Goal: Transaction & Acquisition: Purchase product/service

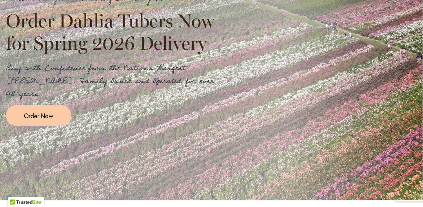
scroll to position [235, 0]
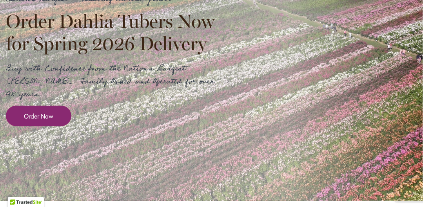
click at [47, 112] on span "Order Now" at bounding box center [38, 116] width 29 height 9
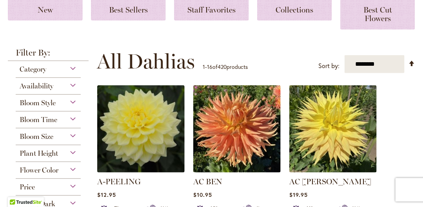
scroll to position [172, 0]
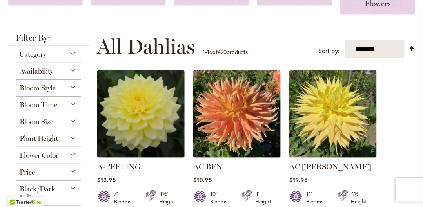
click at [43, 68] on span "Availability" at bounding box center [37, 71] width 34 height 9
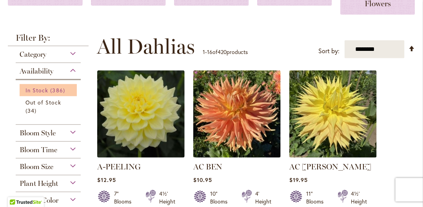
click at [57, 86] on span "386 items" at bounding box center [58, 90] width 16 height 8
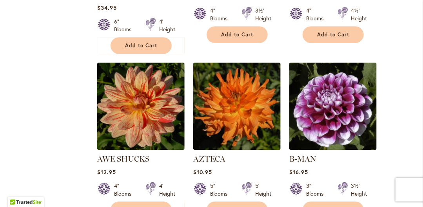
scroll to position [823, 0]
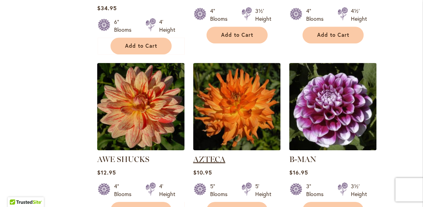
click at [217, 155] on link "AZTECA" at bounding box center [209, 159] width 32 height 9
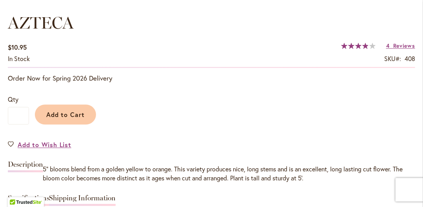
scroll to position [666, 0]
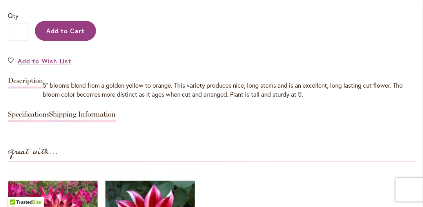
click at [57, 27] on span "Add to Cart" at bounding box center [65, 31] width 39 height 8
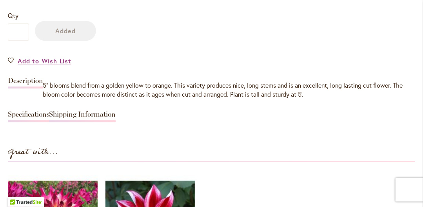
scroll to position [686, 0]
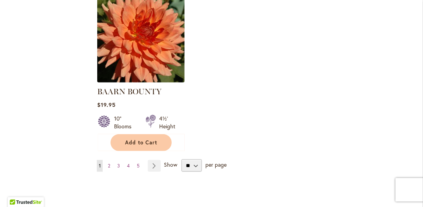
scroll to position [1058, 0]
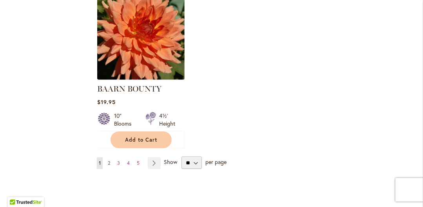
click at [108, 160] on span "2" at bounding box center [109, 163] width 2 height 6
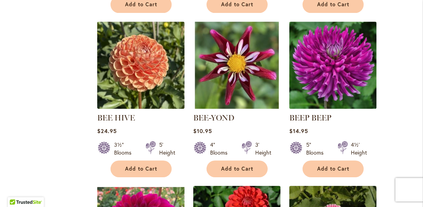
scroll to position [705, 0]
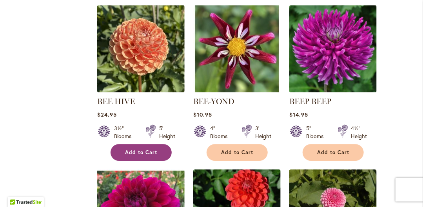
click at [135, 146] on button "Add to Cart" at bounding box center [140, 152] width 61 height 17
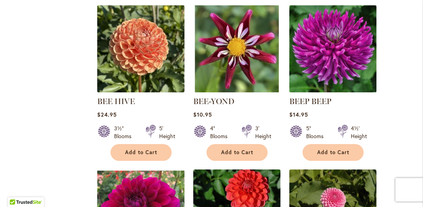
click at [135, 146] on form "Add to Cart" at bounding box center [140, 152] width 61 height 17
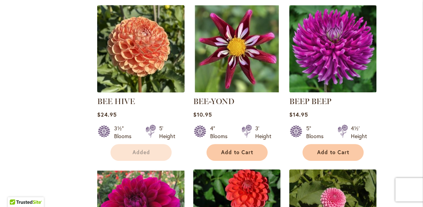
drag, startPoint x: 135, startPoint y: 146, endPoint x: 139, endPoint y: 60, distance: 86.3
click at [139, 60] on img at bounding box center [141, 49] width 92 height 92
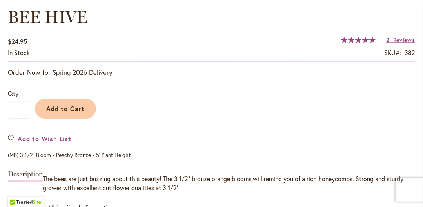
scroll to position [588, 0]
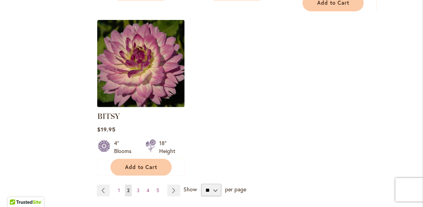
scroll to position [1097, 0]
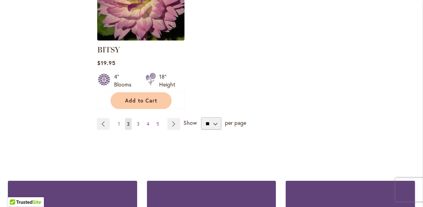
click at [137, 121] on span "3" at bounding box center [138, 124] width 3 height 6
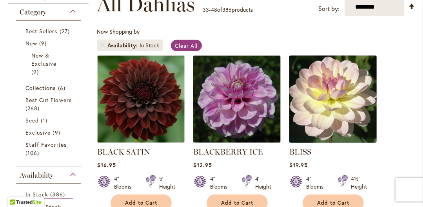
scroll to position [196, 0]
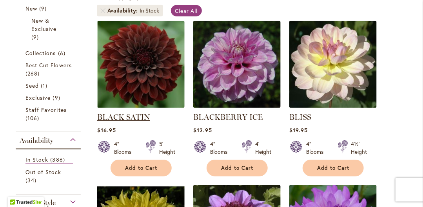
click at [128, 113] on link "BLACK SATIN" at bounding box center [123, 116] width 53 height 9
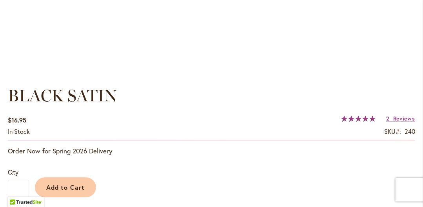
scroll to position [588, 0]
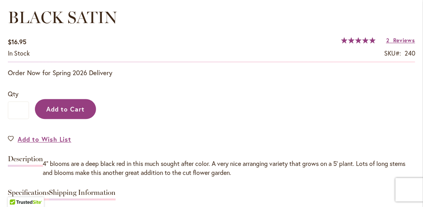
click at [72, 111] on span "Add to Cart" at bounding box center [65, 109] width 39 height 8
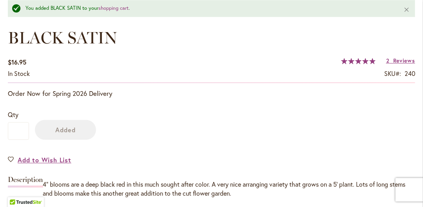
scroll to position [608, 0]
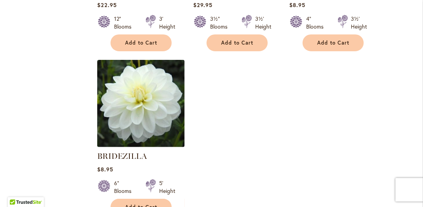
scroll to position [1097, 0]
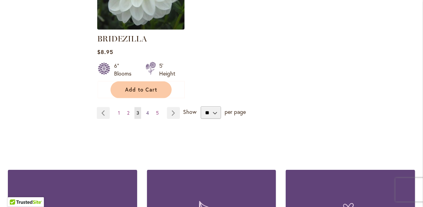
click at [146, 110] on span "4" at bounding box center [147, 113] width 3 height 6
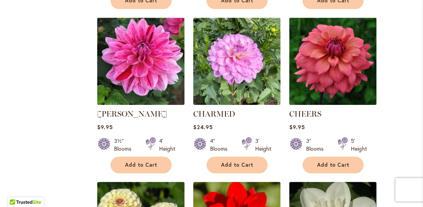
scroll to position [705, 0]
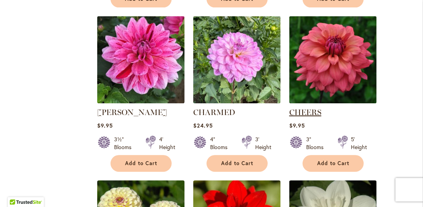
click at [311, 109] on link "CHEERS" at bounding box center [305, 112] width 32 height 9
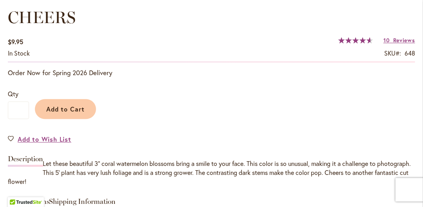
scroll to position [627, 0]
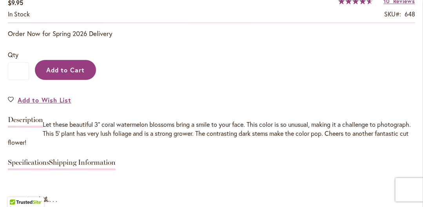
click at [71, 68] on span "Add to Cart" at bounding box center [65, 70] width 39 height 8
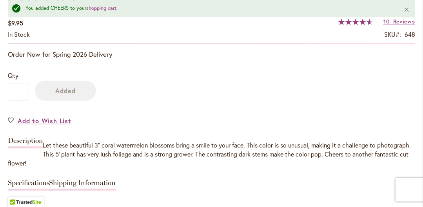
scroll to position [647, 0]
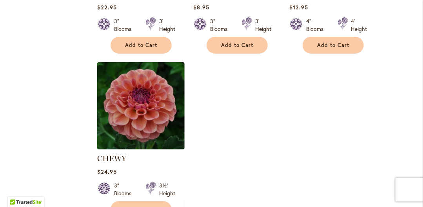
scroll to position [1058, 0]
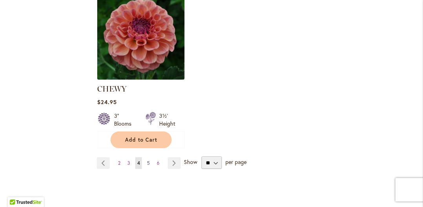
click at [148, 160] on span "5" at bounding box center [148, 163] width 3 height 6
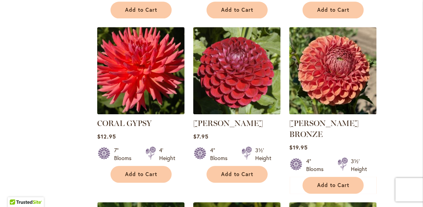
scroll to position [823, 0]
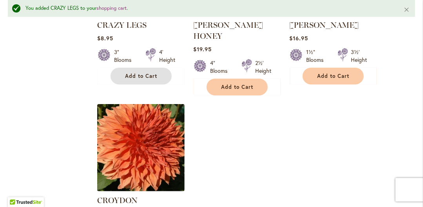
scroll to position [1078, 0]
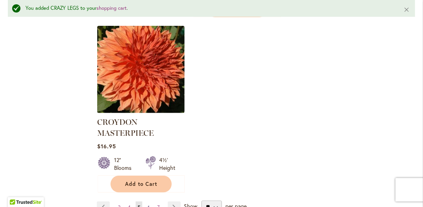
click at [148, 205] on span "6" at bounding box center [148, 208] width 3 height 6
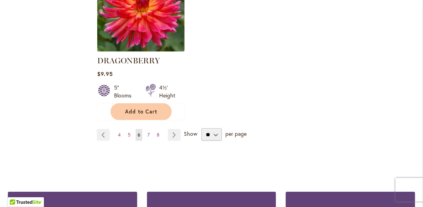
scroll to position [1097, 0]
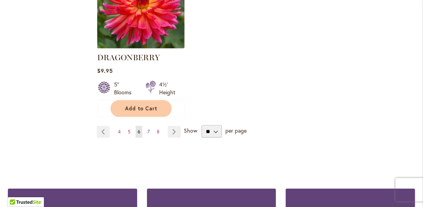
click at [147, 129] on span "7" at bounding box center [148, 132] width 2 height 6
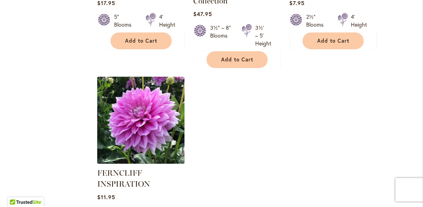
scroll to position [1058, 0]
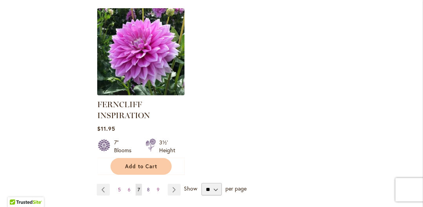
click at [147, 187] on span "8" at bounding box center [148, 190] width 3 height 6
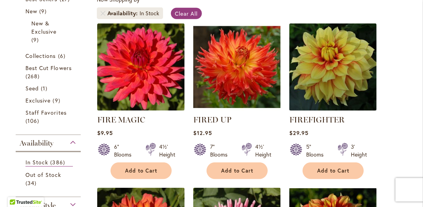
scroll to position [235, 0]
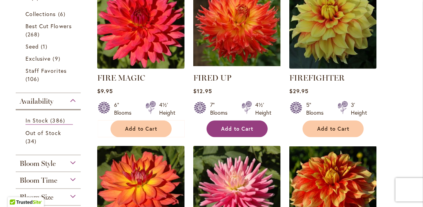
click at [246, 131] on span "Add to Cart" at bounding box center [237, 129] width 32 height 7
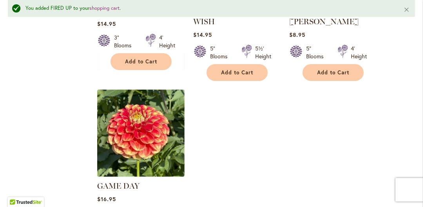
scroll to position [1081, 0]
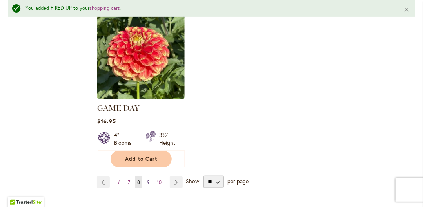
click at [148, 179] on span "9" at bounding box center [148, 182] width 3 height 6
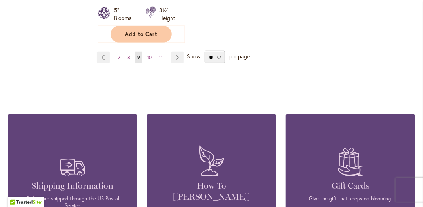
scroll to position [1175, 0]
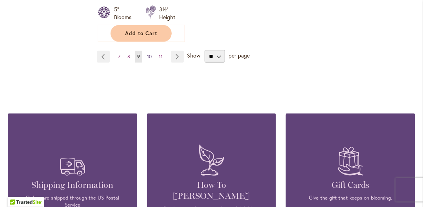
click at [150, 54] on span "10" at bounding box center [149, 57] width 5 height 6
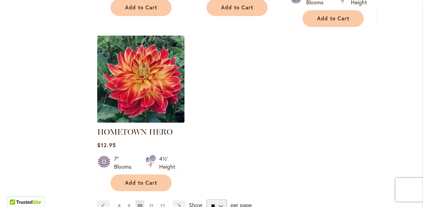
scroll to position [1097, 0]
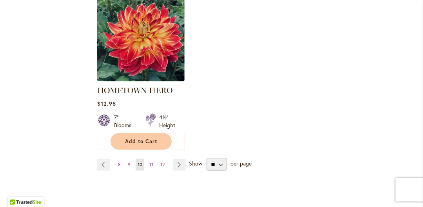
click at [151, 162] on span "11" at bounding box center [151, 165] width 4 height 6
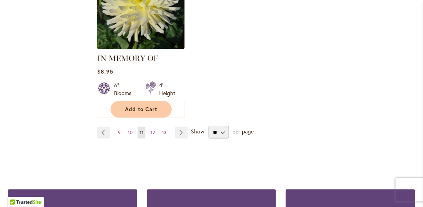
scroll to position [1097, 0]
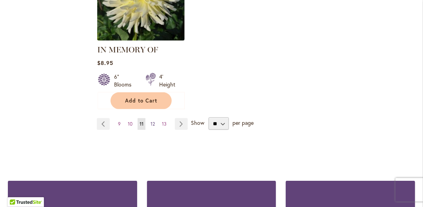
click at [152, 121] on span "12" at bounding box center [152, 124] width 4 height 6
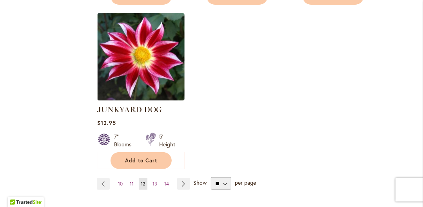
scroll to position [1058, 0]
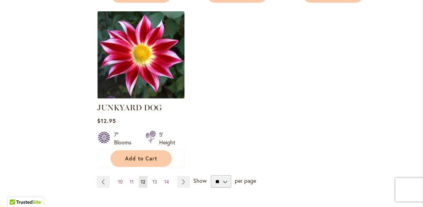
click at [154, 179] on span "13" at bounding box center [154, 182] width 5 height 6
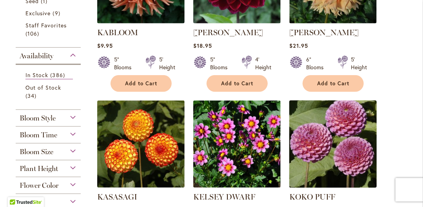
scroll to position [196, 0]
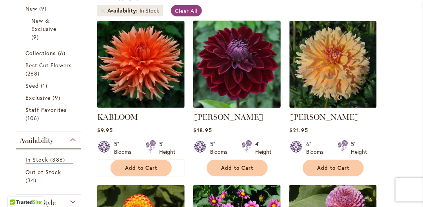
click at [217, 81] on img at bounding box center [237, 64] width 92 height 92
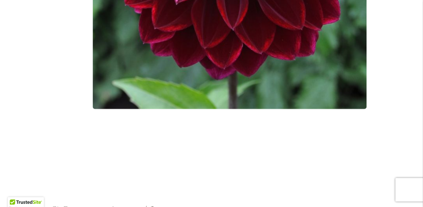
scroll to position [548, 0]
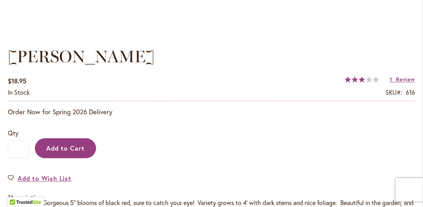
click at [66, 147] on span "Add to Cart" at bounding box center [65, 148] width 39 height 8
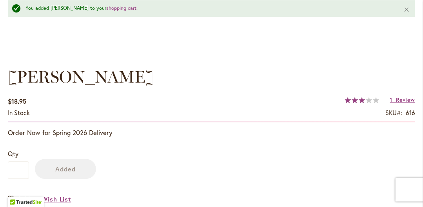
scroll to position [569, 0]
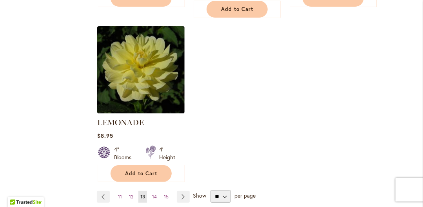
scroll to position [1058, 0]
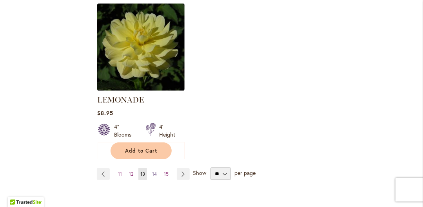
click at [154, 171] on span "14" at bounding box center [154, 174] width 5 height 6
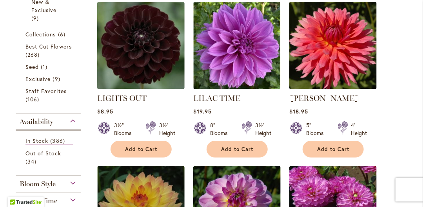
scroll to position [235, 0]
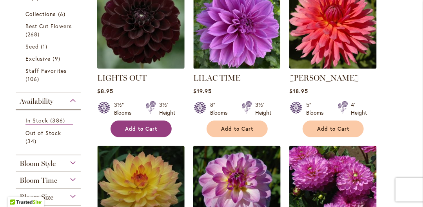
click at [145, 126] on span "Add to Cart" at bounding box center [141, 129] width 32 height 7
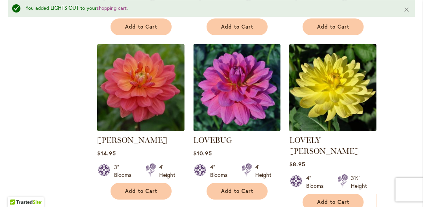
scroll to position [686, 0]
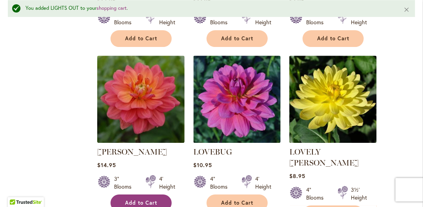
click at [133, 200] on span "Add to Cart" at bounding box center [141, 203] width 32 height 7
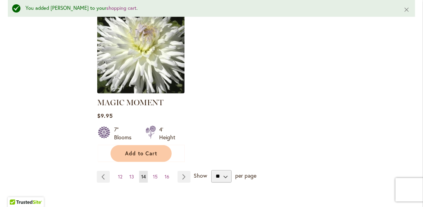
scroll to position [1117, 0]
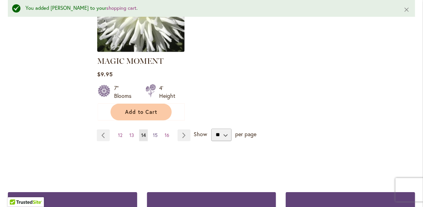
click at [154, 132] on span "15" at bounding box center [155, 135] width 5 height 6
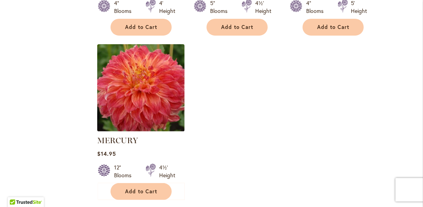
scroll to position [1019, 0]
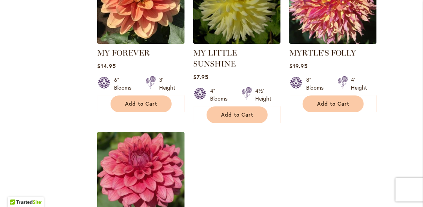
scroll to position [1058, 0]
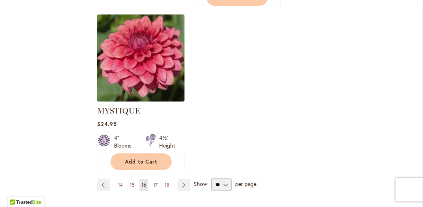
click at [155, 182] on span "17" at bounding box center [155, 185] width 4 height 6
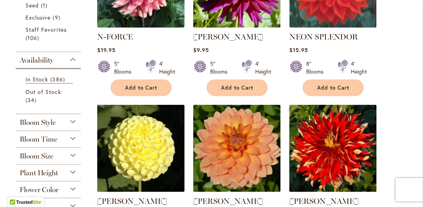
scroll to position [196, 0]
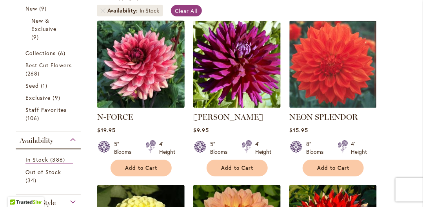
click at [132, 80] on img at bounding box center [141, 64] width 92 height 92
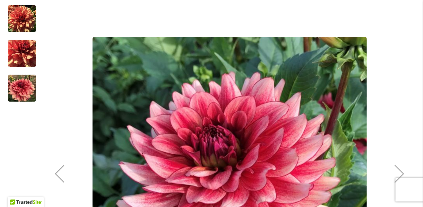
scroll to position [157, 0]
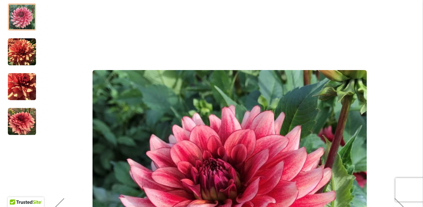
click at [23, 46] on img "N-FORCE" at bounding box center [22, 52] width 28 height 28
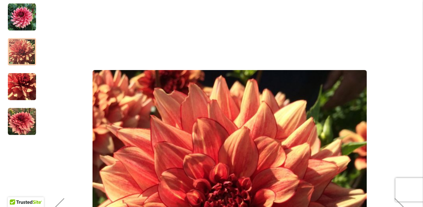
scroll to position [235, 0]
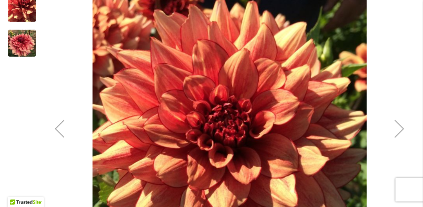
click at [25, 11] on img "N-FORCE" at bounding box center [22, 9] width 28 height 28
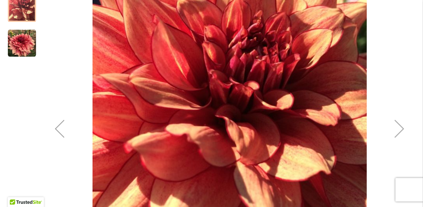
click at [24, 49] on img "N-FORCE" at bounding box center [22, 43] width 28 height 28
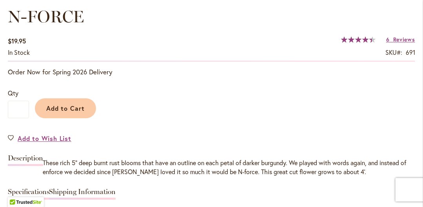
scroll to position [627, 0]
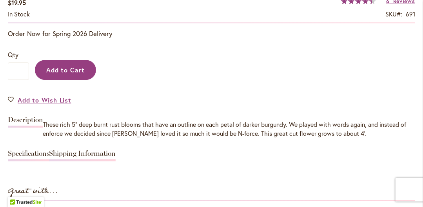
click at [57, 66] on span "Add to Cart" at bounding box center [65, 70] width 39 height 8
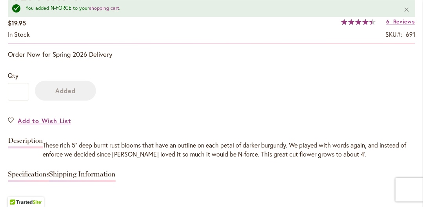
scroll to position [647, 0]
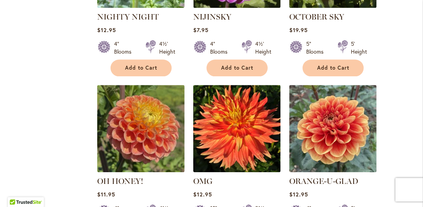
scroll to position [666, 0]
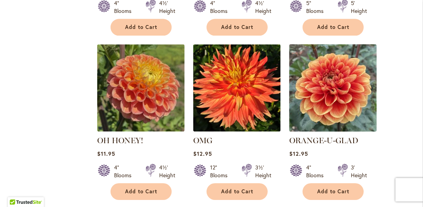
click at [343, 107] on img at bounding box center [333, 88] width 92 height 92
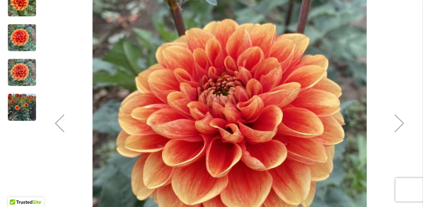
scroll to position [235, 0]
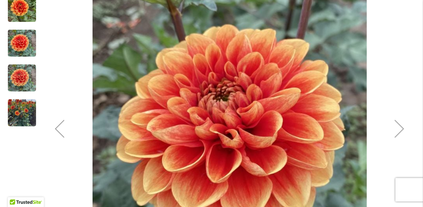
click at [20, 107] on img "Orange-U-Glad" at bounding box center [22, 113] width 28 height 38
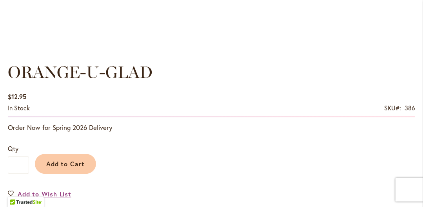
scroll to position [588, 0]
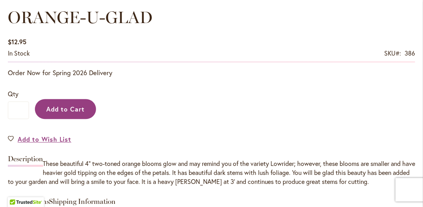
click at [51, 108] on span "Add to Cart" at bounding box center [65, 109] width 39 height 8
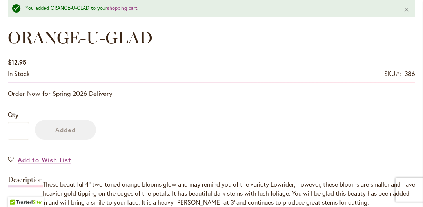
scroll to position [608, 0]
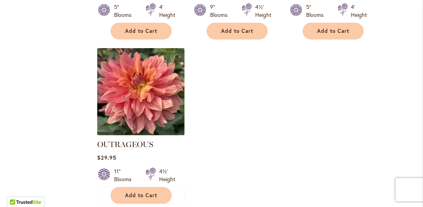
scroll to position [1019, 0]
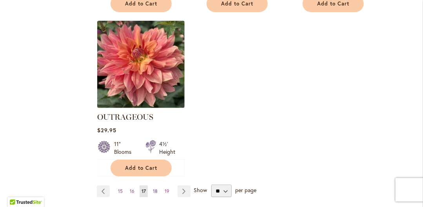
click at [154, 188] on span "18" at bounding box center [155, 191] width 5 height 6
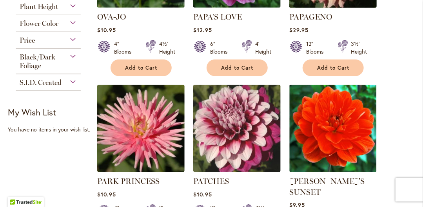
scroll to position [313, 0]
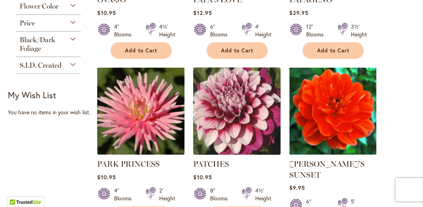
click at [237, 116] on img at bounding box center [237, 111] width 92 height 92
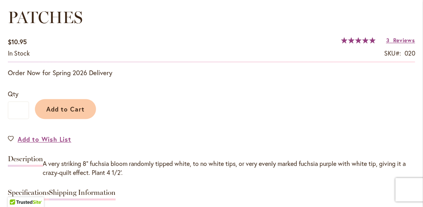
scroll to position [431, 0]
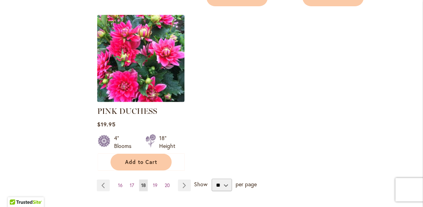
scroll to position [1058, 0]
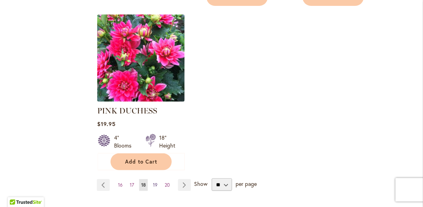
click at [153, 182] on span "19" at bounding box center [155, 185] width 5 height 6
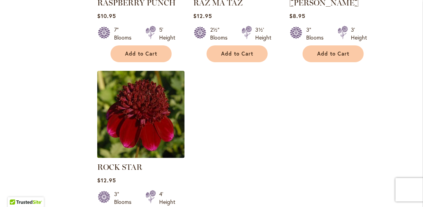
scroll to position [1097, 0]
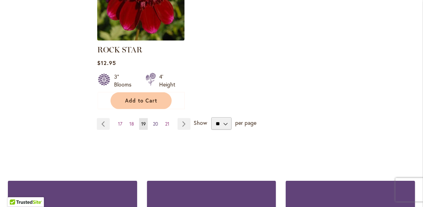
click at [154, 121] on span "20" at bounding box center [155, 124] width 5 height 6
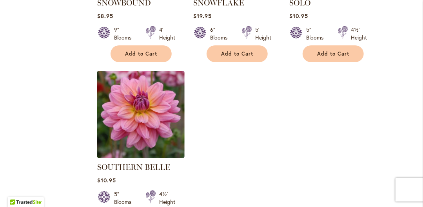
scroll to position [1019, 0]
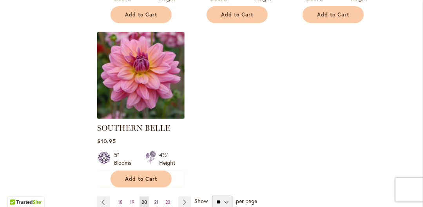
click at [154, 199] on span "21" at bounding box center [156, 202] width 4 height 6
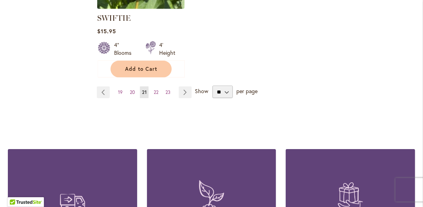
scroll to position [1136, 0]
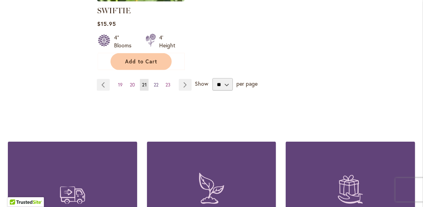
click at [156, 82] on span "22" at bounding box center [156, 85] width 5 height 6
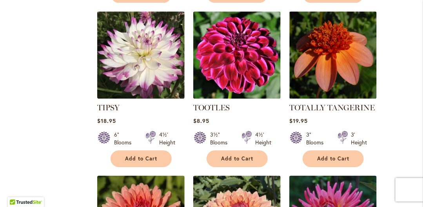
scroll to position [705, 0]
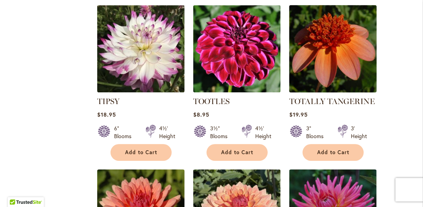
click at [326, 52] on img at bounding box center [333, 49] width 92 height 92
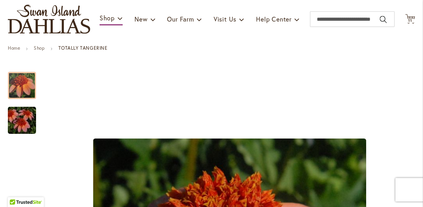
scroll to position [78, 0]
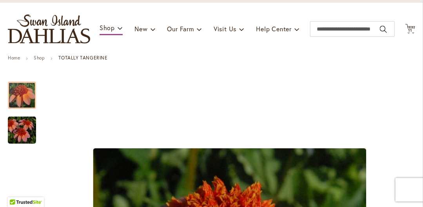
click at [24, 127] on img "TOTALLY TANGERINE" at bounding box center [22, 131] width 56 height 38
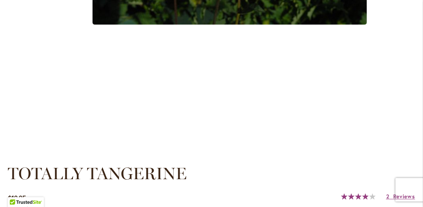
scroll to position [548, 0]
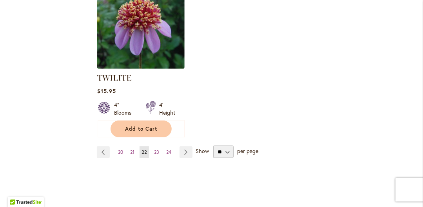
scroll to position [1136, 0]
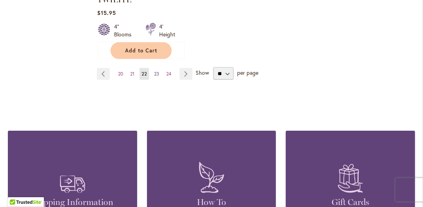
click at [157, 71] on span "23" at bounding box center [156, 74] width 5 height 6
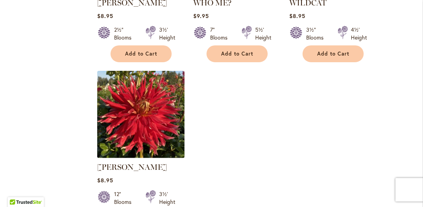
scroll to position [1058, 0]
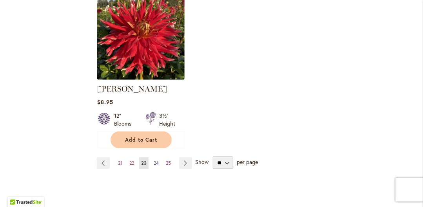
click at [154, 160] on span "24" at bounding box center [156, 163] width 5 height 6
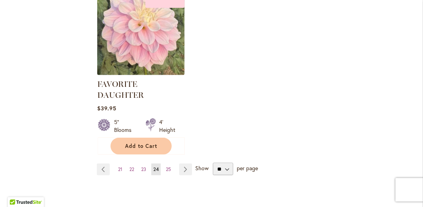
scroll to position [1097, 0]
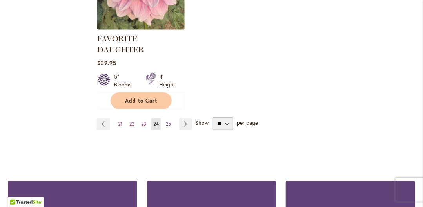
click at [168, 121] on span "25" at bounding box center [168, 124] width 5 height 6
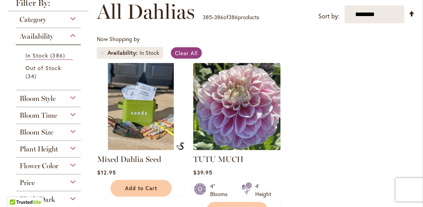
scroll to position [235, 0]
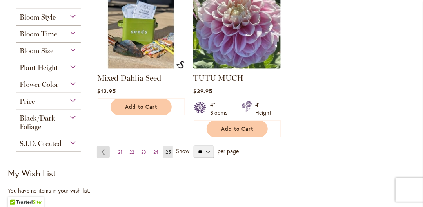
click at [101, 150] on link "Page Previous" at bounding box center [103, 153] width 13 height 12
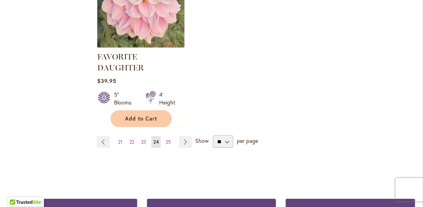
scroll to position [1097, 0]
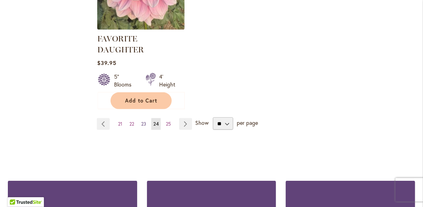
click at [143, 118] on link "Page 23" at bounding box center [143, 124] width 9 height 12
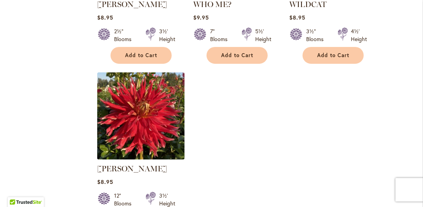
scroll to position [1019, 0]
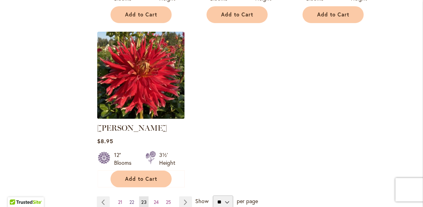
click at [130, 199] on span "22" at bounding box center [131, 202] width 5 height 6
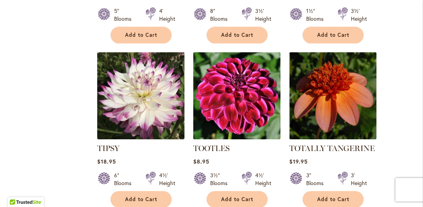
scroll to position [666, 0]
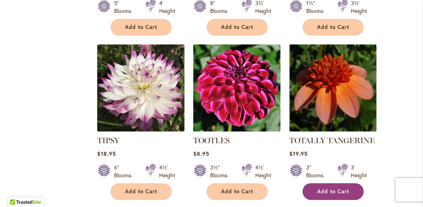
click at [333, 192] on span "Add to Cart" at bounding box center [333, 191] width 32 height 7
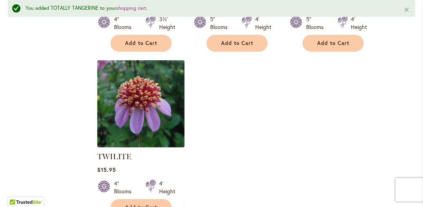
scroll to position [1117, 0]
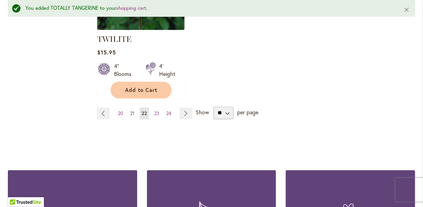
click at [130, 110] on span "21" at bounding box center [132, 113] width 4 height 6
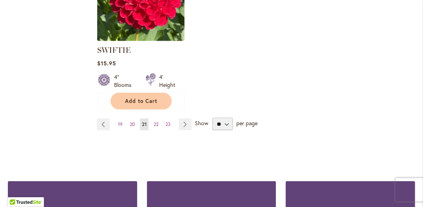
scroll to position [1097, 0]
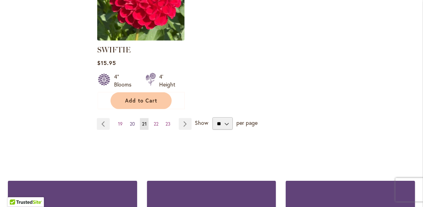
click at [133, 122] on span "20" at bounding box center [132, 124] width 5 height 6
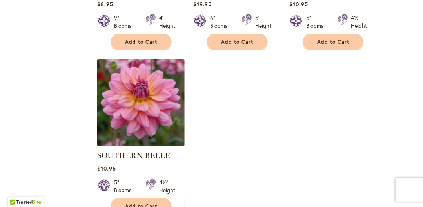
scroll to position [1058, 0]
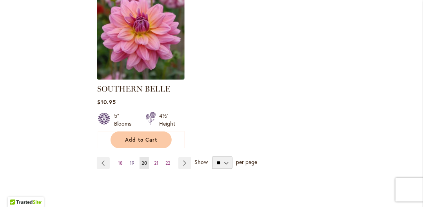
click at [130, 160] on span "19" at bounding box center [132, 163] width 5 height 6
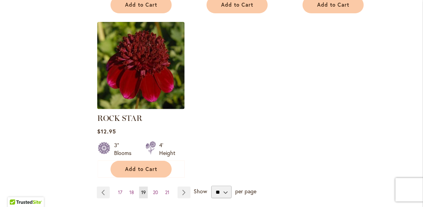
scroll to position [1019, 0]
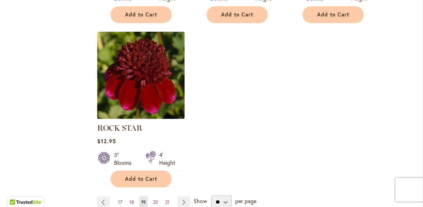
click at [139, 78] on img at bounding box center [141, 75] width 92 height 92
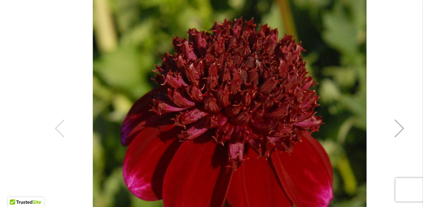
scroll to position [235, 0]
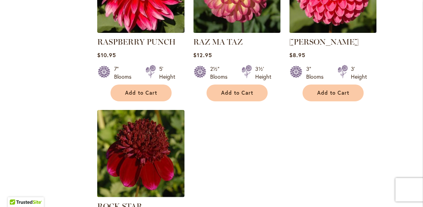
scroll to position [1058, 0]
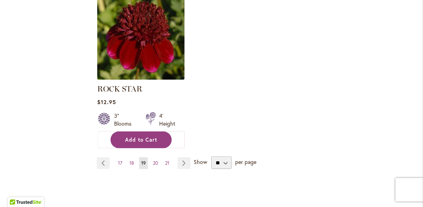
click at [133, 132] on button "Add to Cart" at bounding box center [140, 140] width 61 height 17
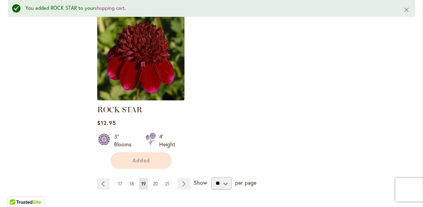
click at [130, 158] on form "Added" at bounding box center [140, 160] width 61 height 17
click at [141, 181] on span "19" at bounding box center [143, 184] width 5 height 6
click at [131, 181] on span "18" at bounding box center [131, 184] width 5 height 6
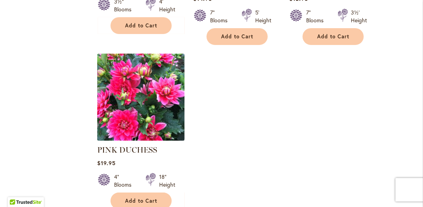
scroll to position [1136, 0]
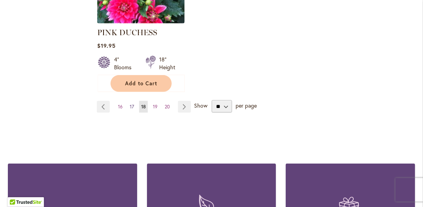
click at [130, 101] on link "Page 17" at bounding box center [132, 107] width 8 height 12
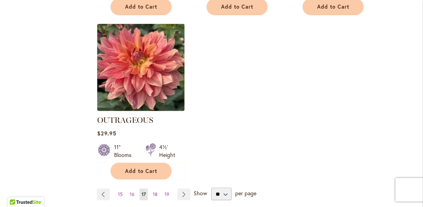
scroll to position [1058, 0]
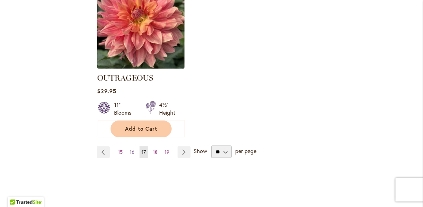
click at [131, 147] on link "Page 16" at bounding box center [132, 153] width 9 height 12
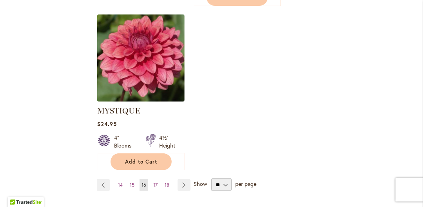
scroll to position [1097, 0]
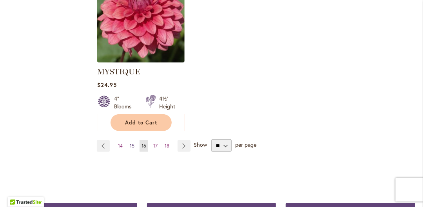
click at [130, 143] on span "15" at bounding box center [132, 146] width 5 height 6
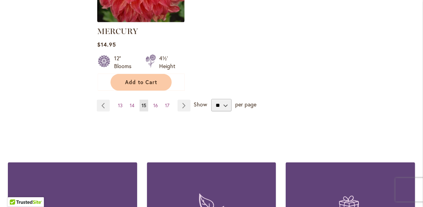
scroll to position [1136, 0]
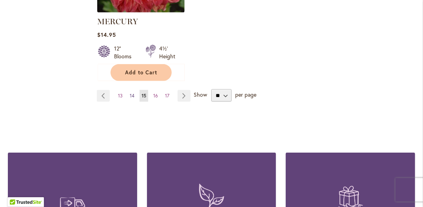
click at [130, 93] on span "14" at bounding box center [132, 96] width 5 height 6
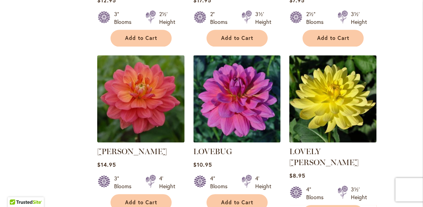
scroll to position [744, 0]
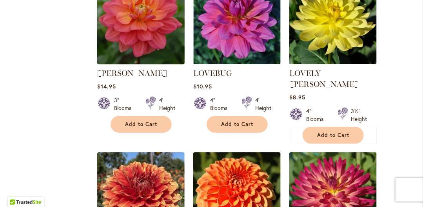
click at [120, 26] on img at bounding box center [141, 21] width 92 height 92
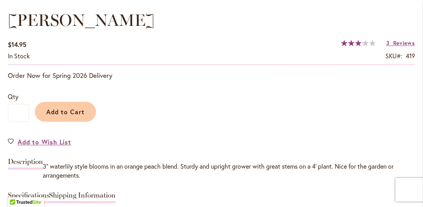
scroll to position [588, 0]
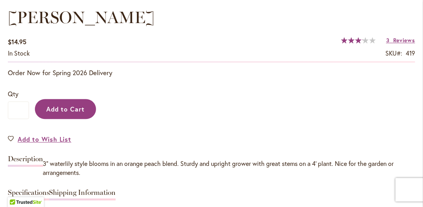
click at [54, 108] on span "Add to Cart" at bounding box center [65, 109] width 39 height 8
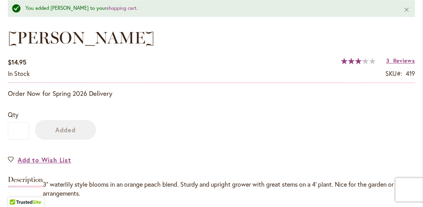
scroll to position [608, 0]
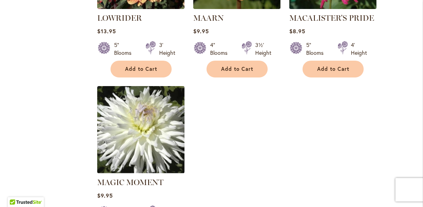
scroll to position [1019, 0]
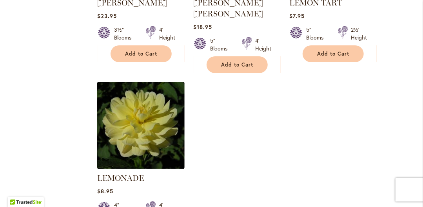
scroll to position [1097, 0]
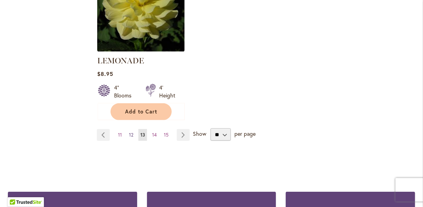
click at [131, 132] on span "12" at bounding box center [131, 135] width 4 height 6
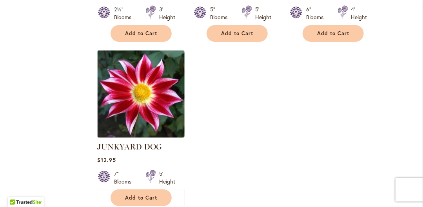
scroll to position [1097, 0]
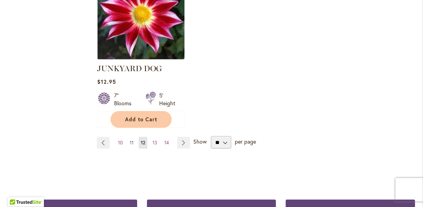
click at [130, 140] on span "11" at bounding box center [132, 143] width 4 height 6
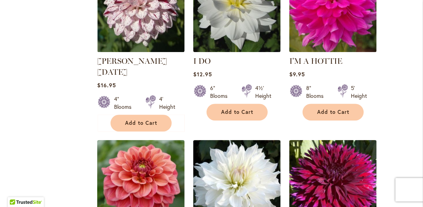
scroll to position [823, 0]
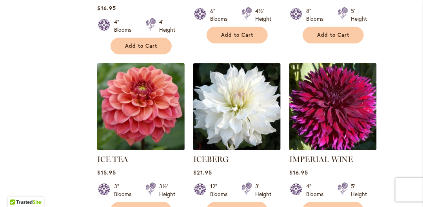
click at [154, 94] on img at bounding box center [141, 107] width 92 height 92
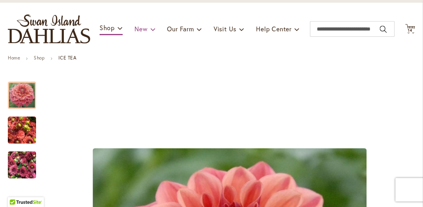
scroll to position [118, 0]
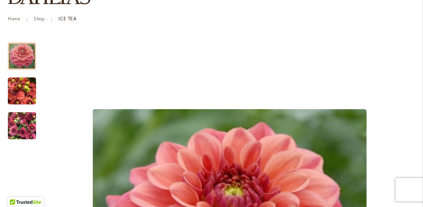
click at [27, 124] on img "ICE TEA" at bounding box center [22, 126] width 28 height 38
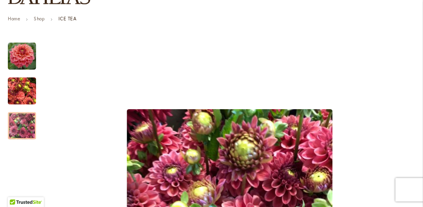
click at [23, 86] on img "ICE TEA" at bounding box center [22, 91] width 28 height 38
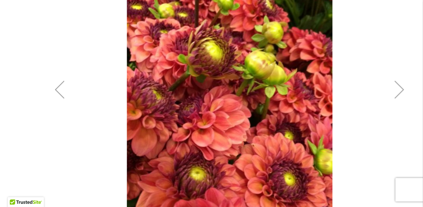
scroll to position [196, 0]
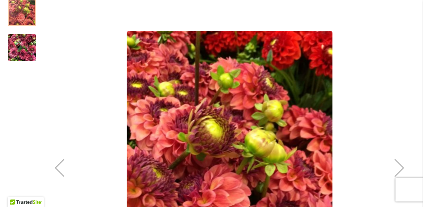
click at [22, 12] on div at bounding box center [22, 12] width 28 height 27
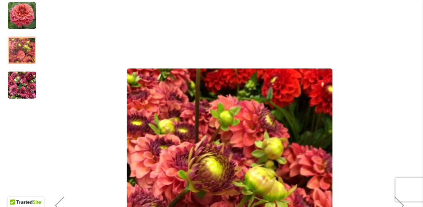
scroll to position [78, 0]
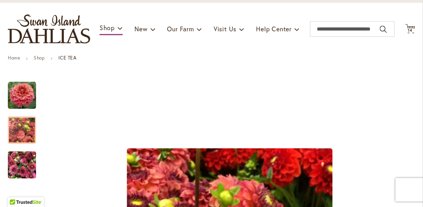
click at [28, 94] on img "ICE TEA" at bounding box center [22, 95] width 28 height 28
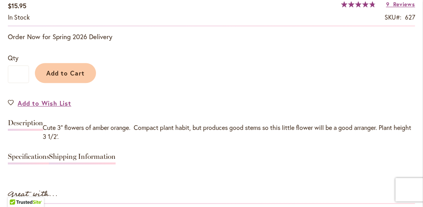
scroll to position [627, 0]
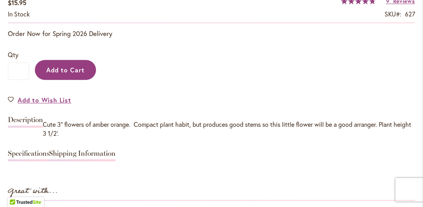
click at [84, 66] on button "Add to Cart" at bounding box center [65, 70] width 61 height 20
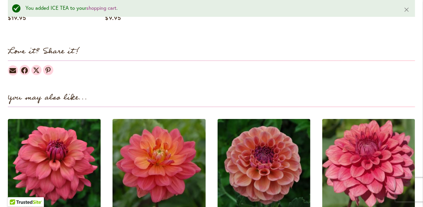
scroll to position [1039, 0]
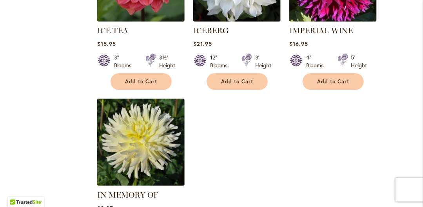
scroll to position [1019, 0]
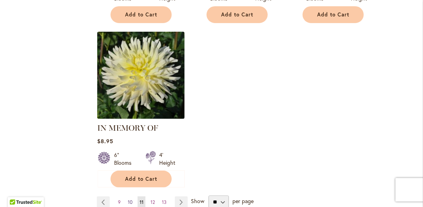
click at [129, 199] on span "10" at bounding box center [130, 202] width 5 height 6
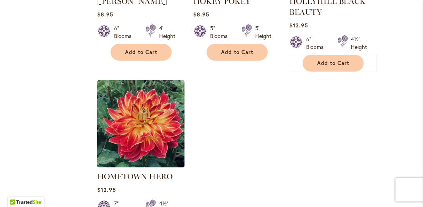
scroll to position [1058, 0]
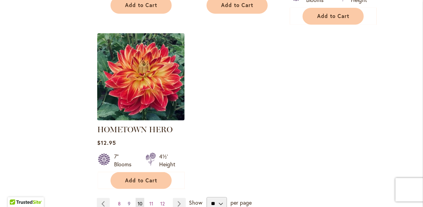
click at [128, 201] on span "9" at bounding box center [129, 204] width 3 height 6
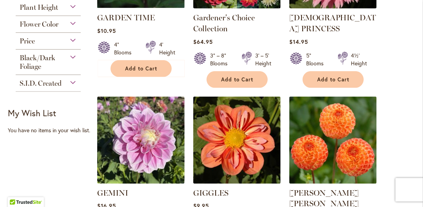
scroll to position [353, 0]
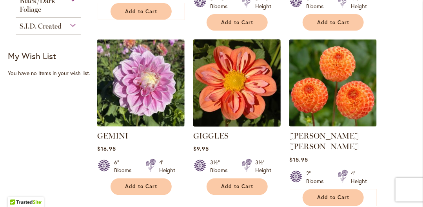
click at [217, 89] on img at bounding box center [237, 83] width 92 height 92
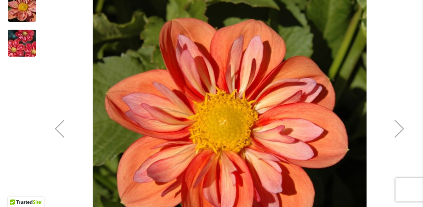
scroll to position [196, 0]
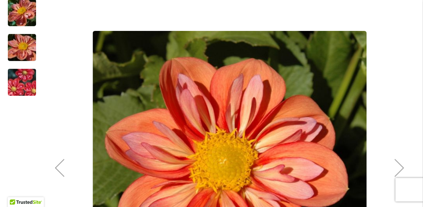
click at [20, 81] on img "GIGGLES" at bounding box center [22, 83] width 56 height 38
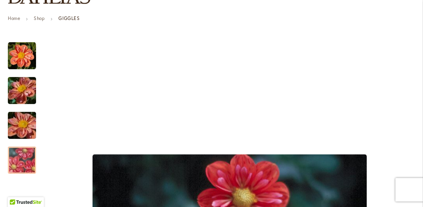
scroll to position [118, 0]
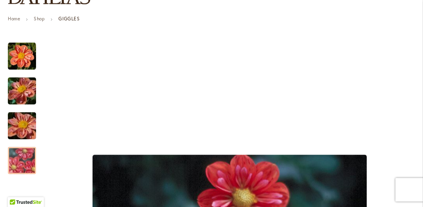
click at [19, 93] on img "GIGGLES" at bounding box center [22, 91] width 56 height 42
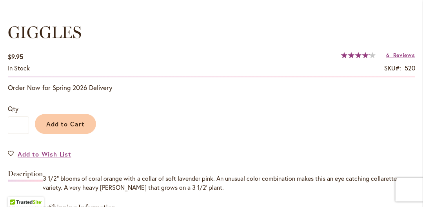
scroll to position [627, 0]
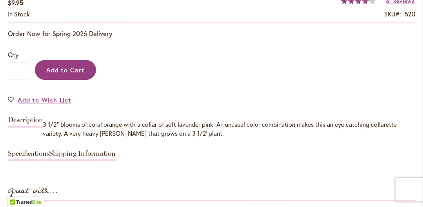
click at [72, 66] on span "Add to Cart" at bounding box center [65, 70] width 39 height 8
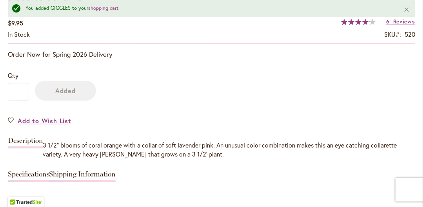
scroll to position [647, 0]
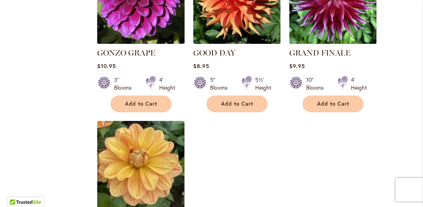
scroll to position [1097, 0]
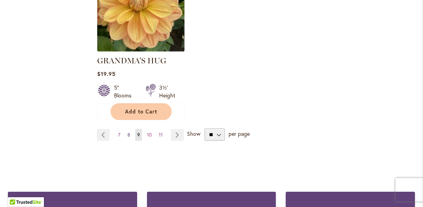
click at [126, 129] on link "Page 8" at bounding box center [128, 135] width 7 height 12
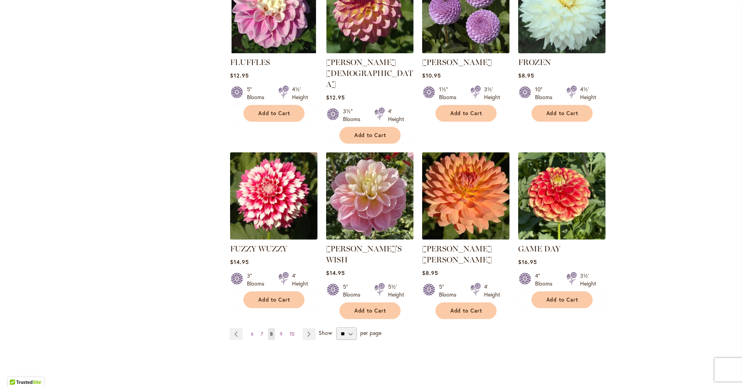
scroll to position [627, 0]
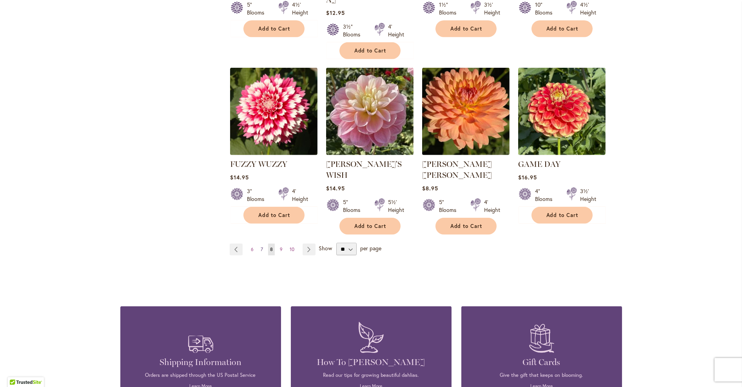
click at [261, 207] on span "7" at bounding box center [262, 249] width 2 height 6
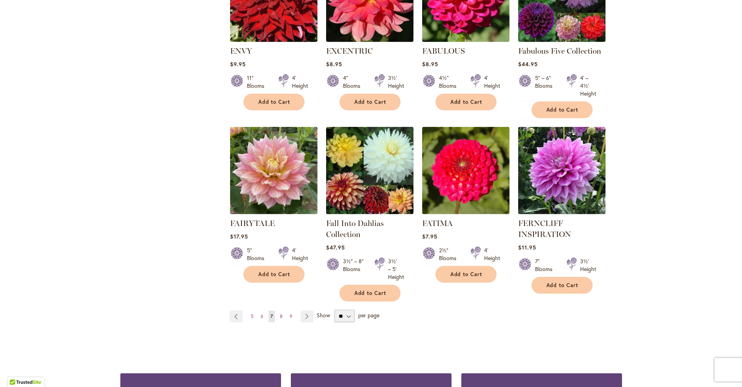
scroll to position [588, 0]
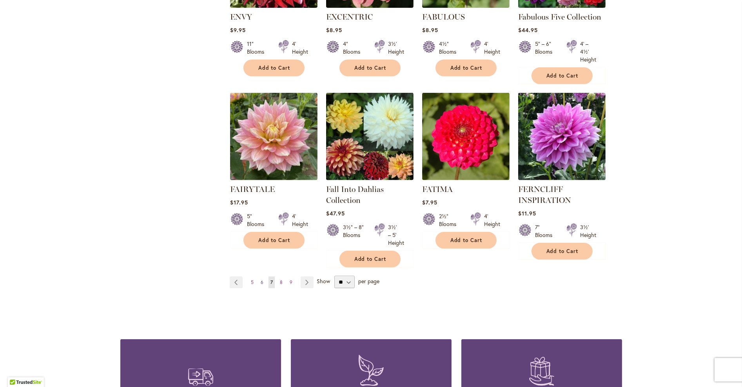
click at [261, 280] on span "6" at bounding box center [262, 282] width 3 height 6
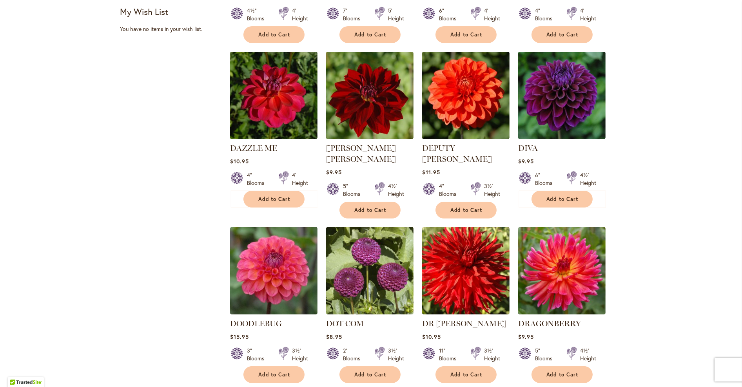
scroll to position [548, 0]
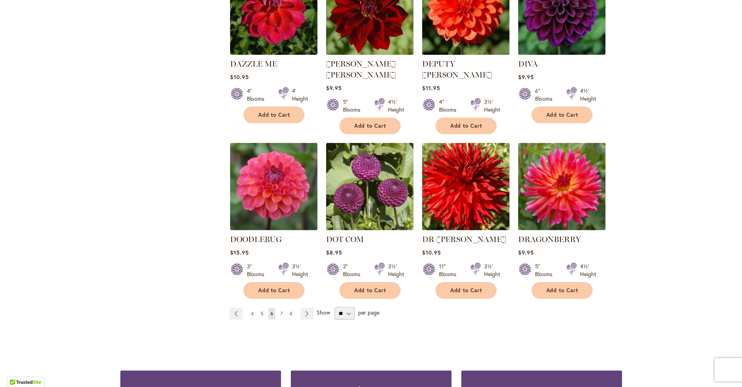
click at [261, 311] on span "5" at bounding box center [262, 314] width 3 height 6
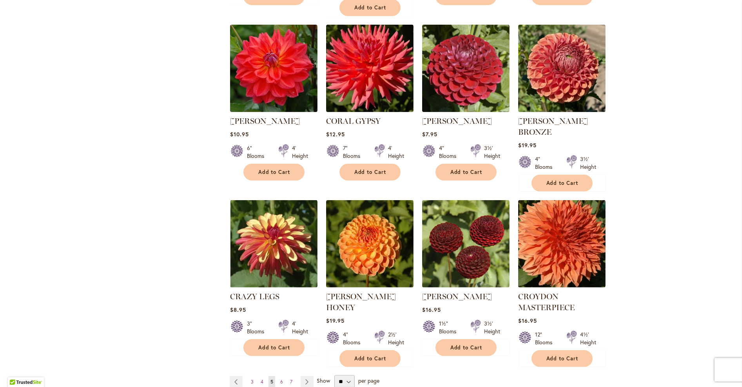
scroll to position [588, 0]
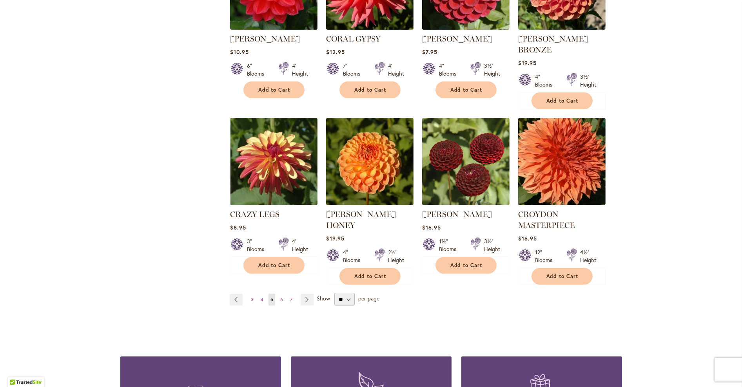
click at [257, 293] on div "Page Page Previous Page 3 Page 4 You're currently reading page 5" at bounding box center [426, 299] width 392 height 13
click at [261, 297] on span "4" at bounding box center [262, 300] width 3 height 6
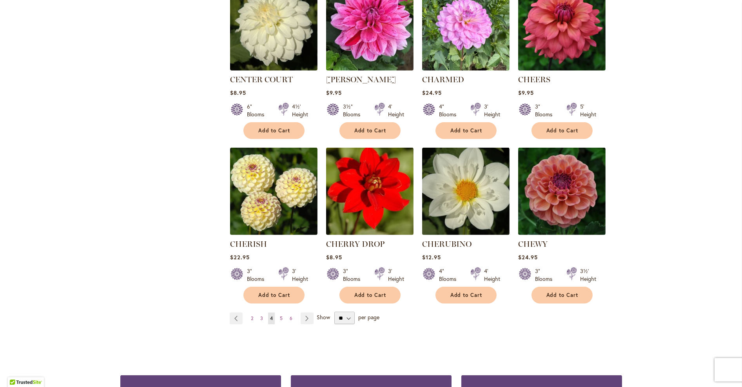
scroll to position [548, 0]
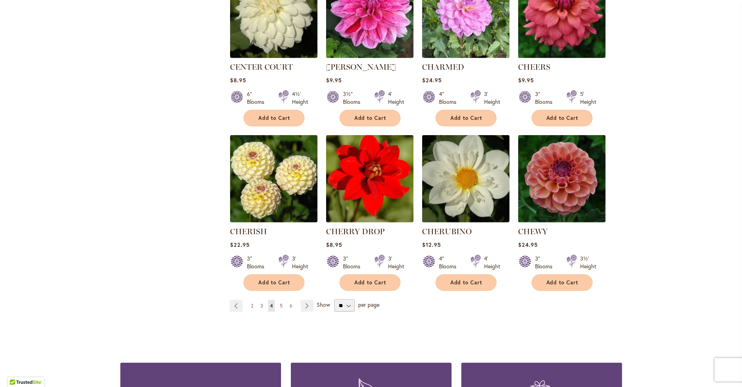
click at [260, 303] on span "3" at bounding box center [261, 306] width 3 height 6
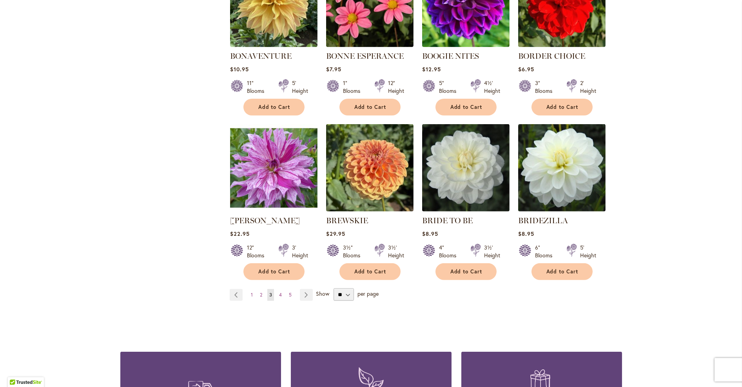
scroll to position [666, 0]
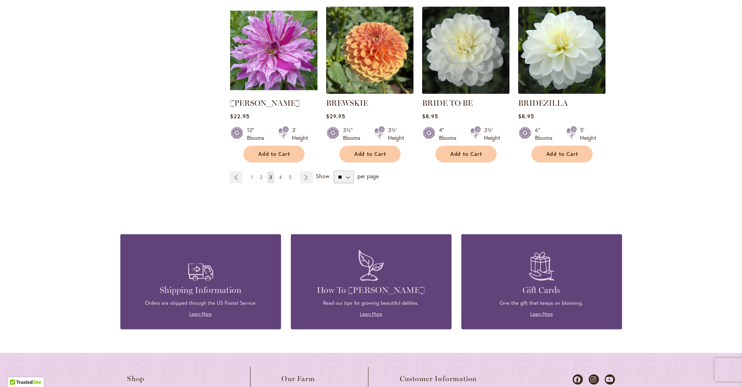
click at [260, 174] on span "2" at bounding box center [261, 177] width 2 height 6
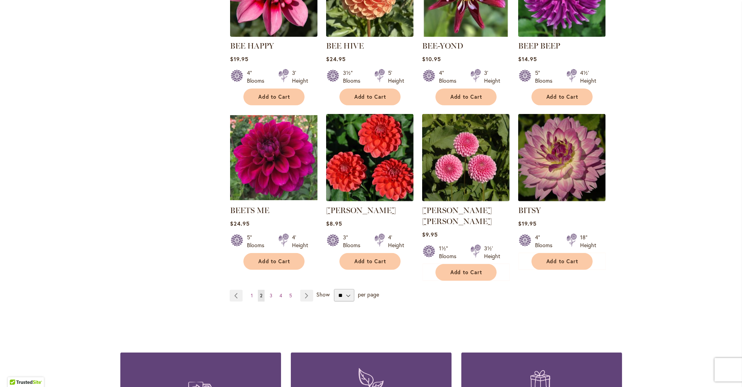
scroll to position [588, 0]
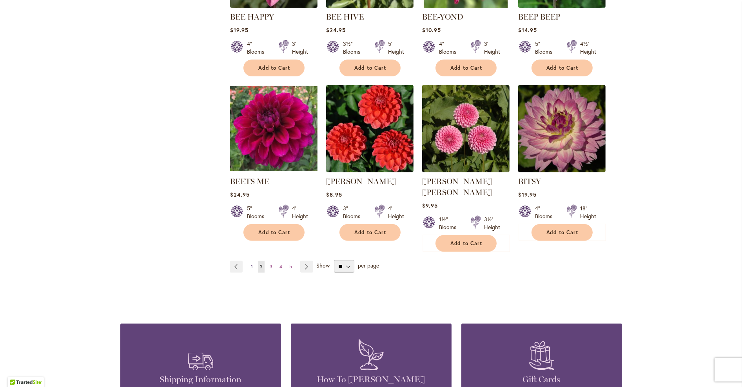
click at [251, 264] on span "1" at bounding box center [252, 267] width 2 height 6
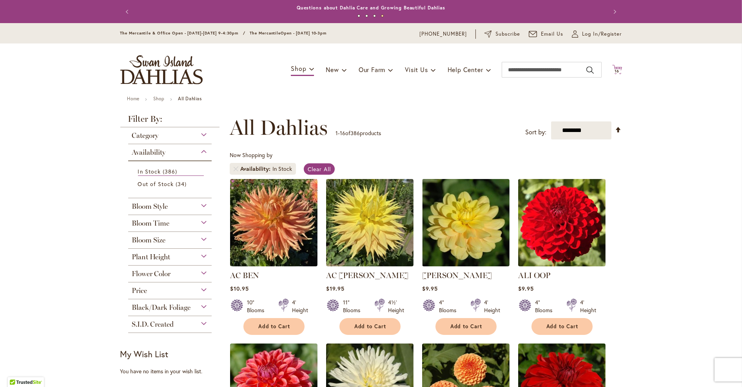
click at [612, 68] on icon at bounding box center [617, 69] width 10 height 9
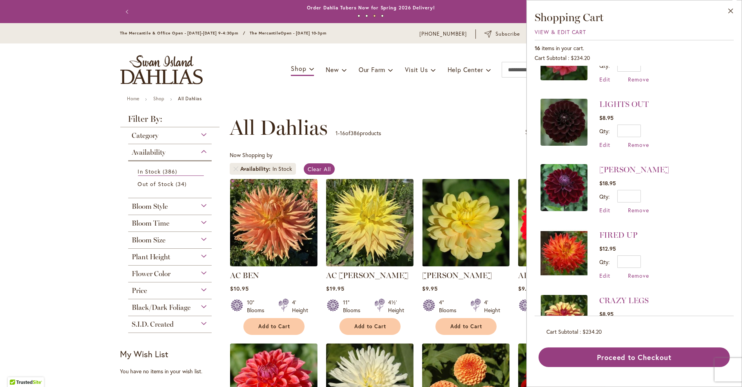
scroll to position [509, 0]
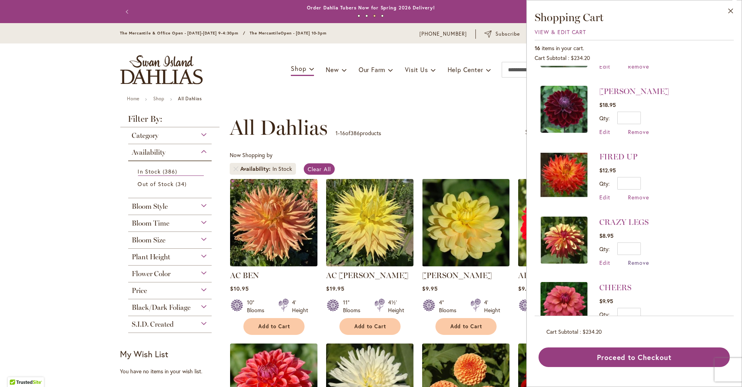
click at [642, 259] on span "Remove" at bounding box center [638, 262] width 21 height 7
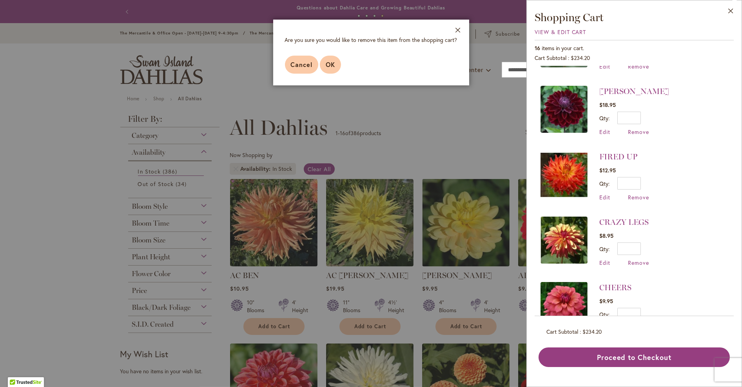
click at [333, 62] on button "OK" at bounding box center [330, 65] width 21 height 18
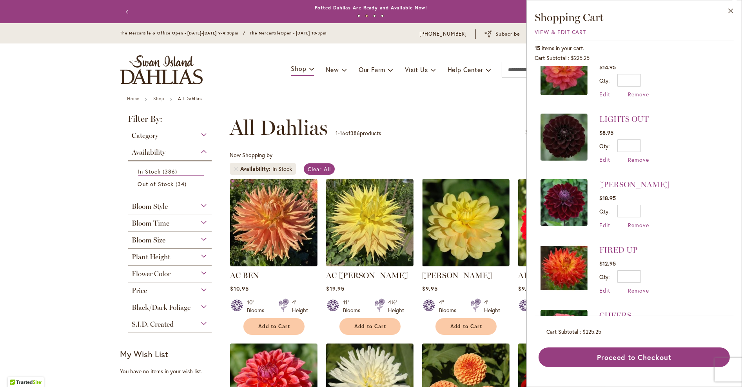
scroll to position [431, 0]
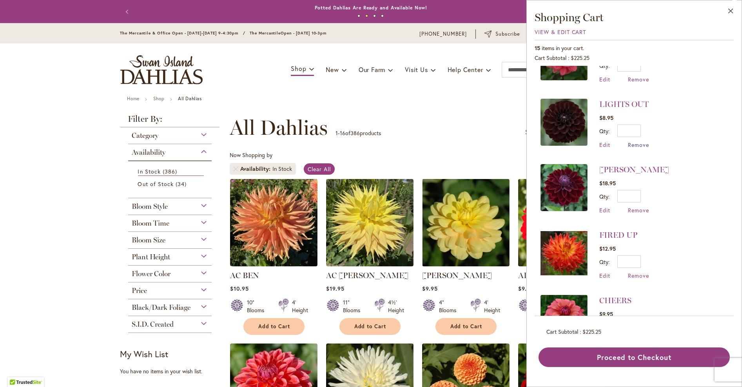
click at [639, 141] on span "Remove" at bounding box center [638, 144] width 21 height 7
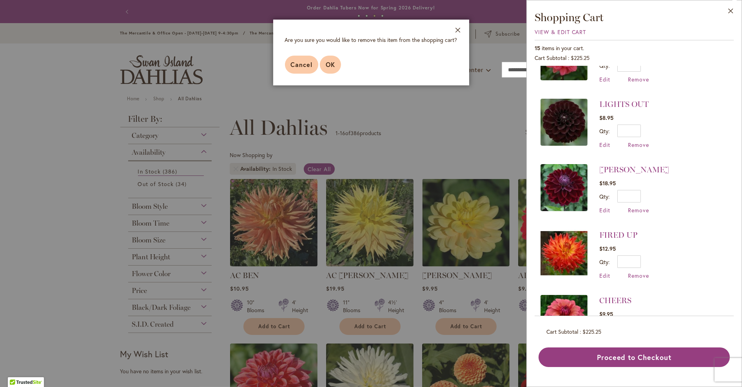
click at [333, 58] on button "OK" at bounding box center [330, 65] width 21 height 18
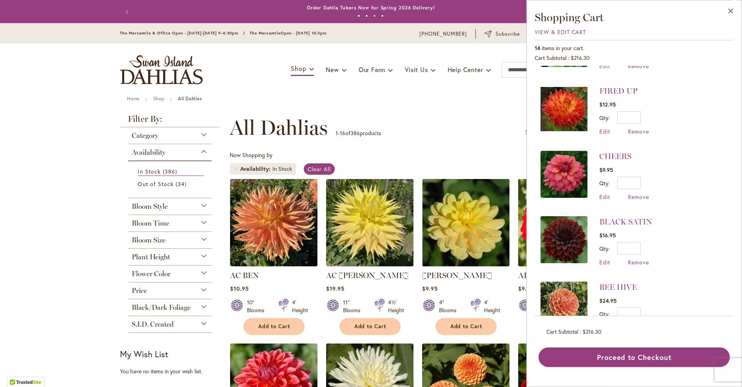
scroll to position [516, 0]
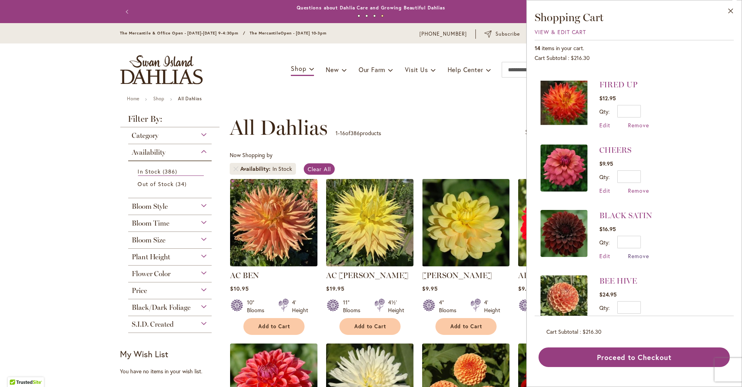
click at [639, 252] on span "Remove" at bounding box center [638, 255] width 21 height 7
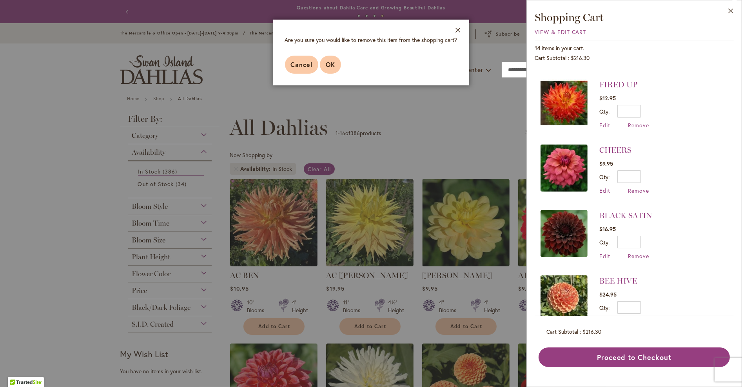
click at [326, 61] on span "OK" at bounding box center [330, 64] width 9 height 8
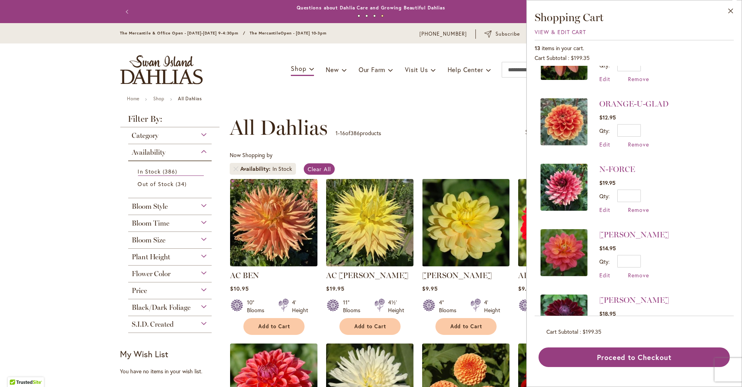
scroll to position [353, 0]
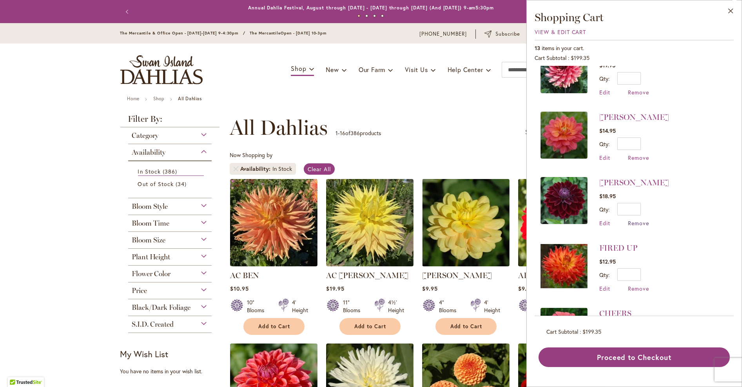
click at [633, 219] on span "Remove" at bounding box center [638, 222] width 21 height 7
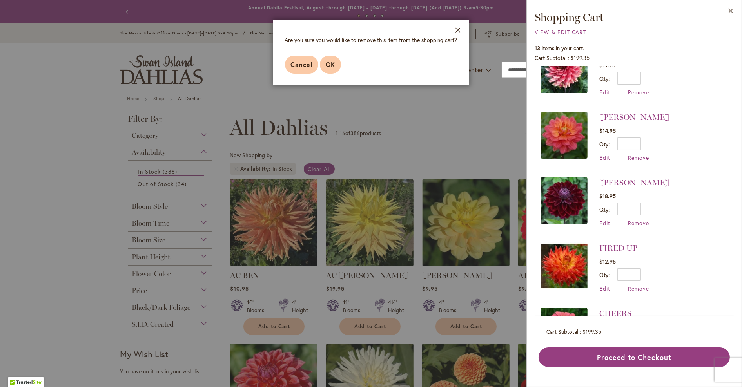
click at [322, 65] on button "OK" at bounding box center [330, 65] width 21 height 18
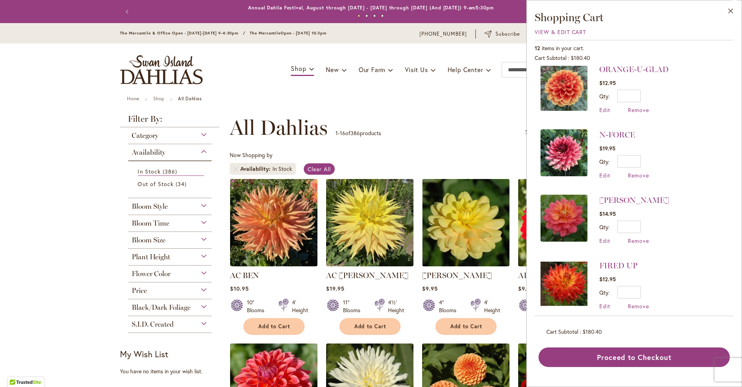
scroll to position [426, 0]
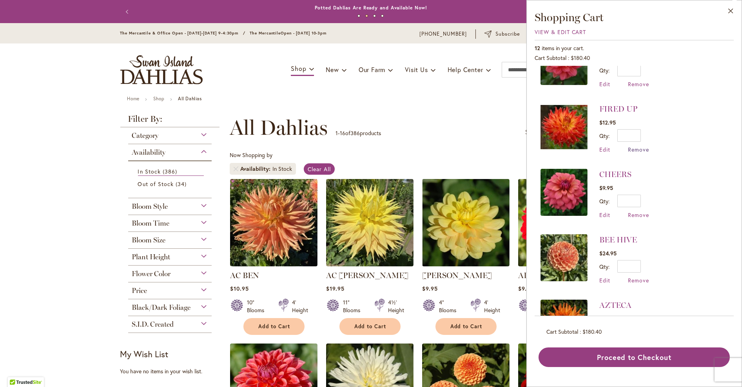
click at [641, 146] on span "Remove" at bounding box center [638, 149] width 21 height 7
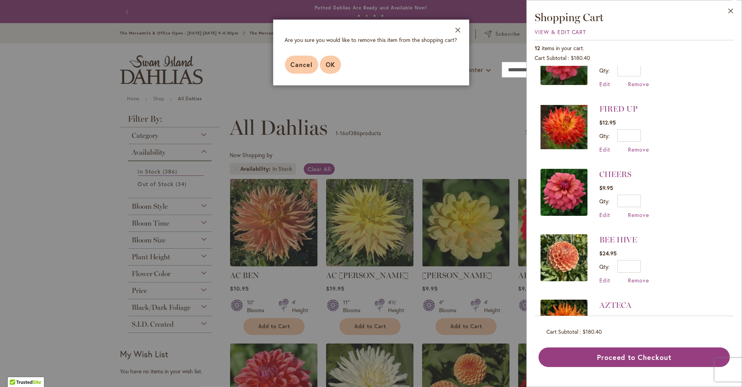
click at [329, 63] on span "OK" at bounding box center [330, 64] width 9 height 8
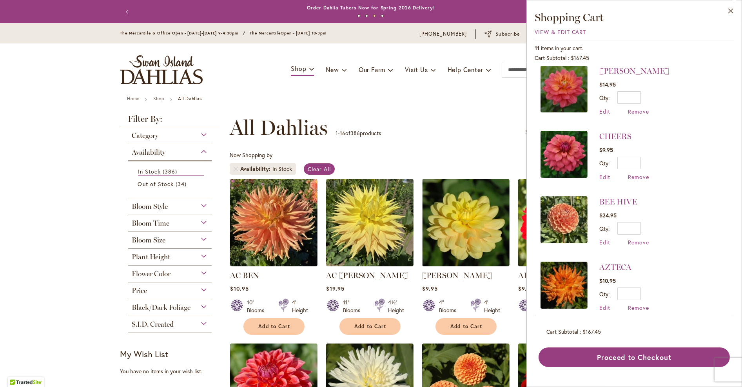
scroll to position [401, 0]
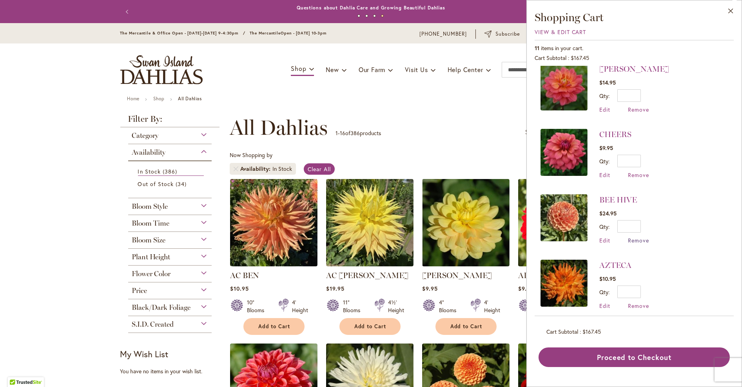
click at [644, 237] on span "Remove" at bounding box center [638, 240] width 21 height 7
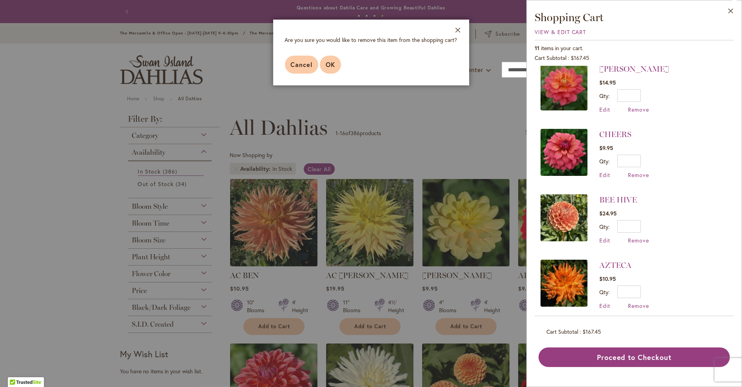
click at [330, 65] on span "OK" at bounding box center [330, 64] width 9 height 8
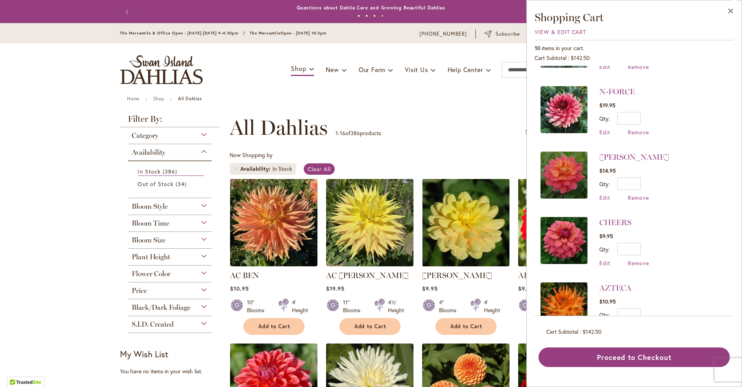
scroll to position [313, 0]
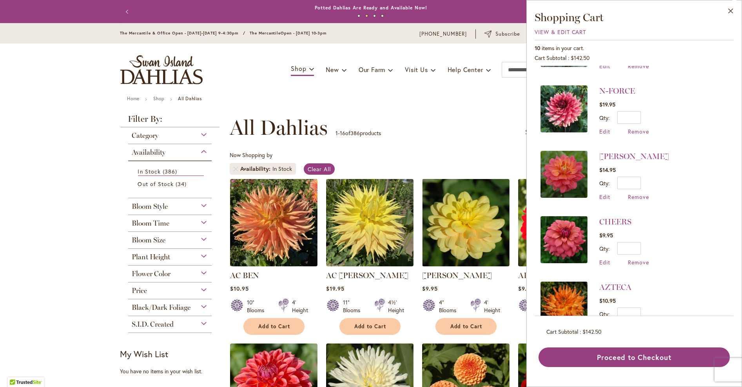
click at [570, 160] on img at bounding box center [563, 174] width 47 height 47
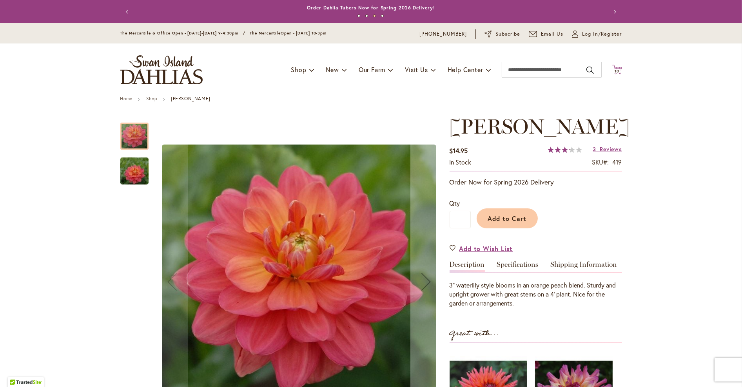
click at [617, 67] on icon "Cart .cls-1 { fill: #231f20; }" at bounding box center [617, 70] width 10 height 10
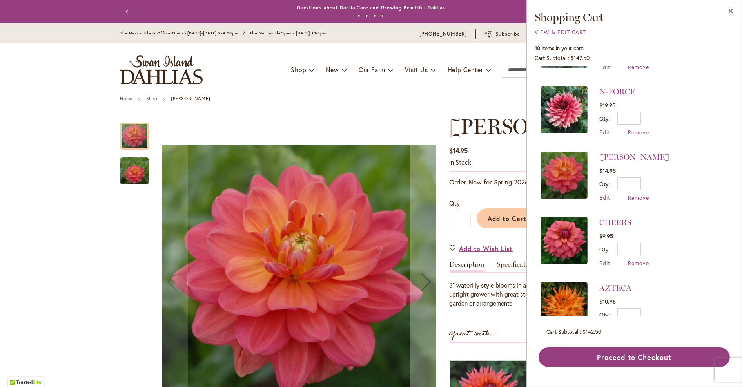
scroll to position [313, 0]
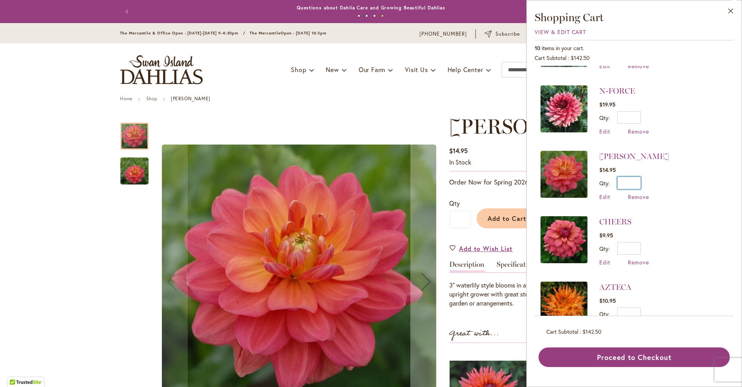
click at [638, 178] on input "*" at bounding box center [629, 183] width 24 height 13
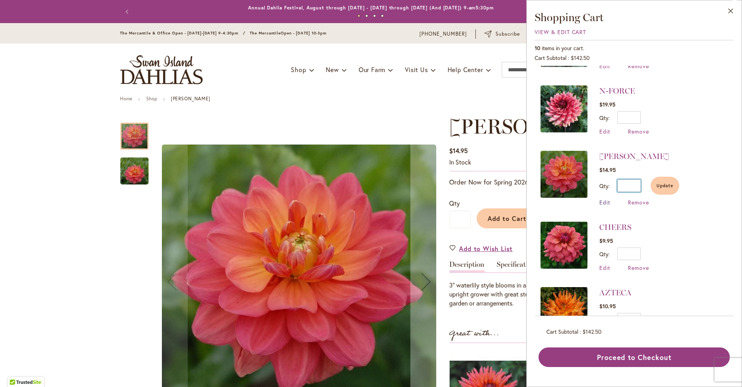
type input "*"
click at [606, 199] on span "Edit" at bounding box center [604, 202] width 11 height 7
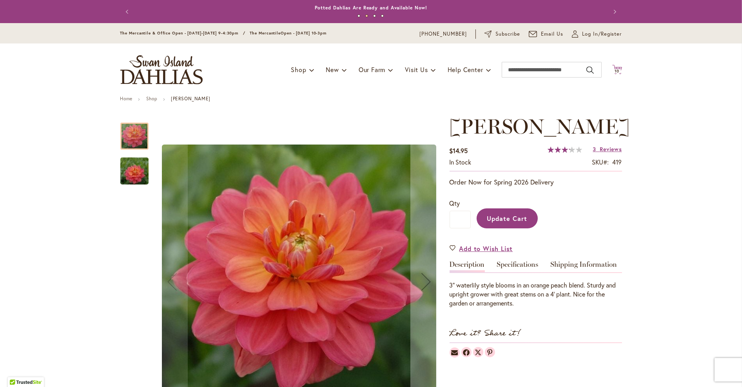
click at [613, 69] on icon "Cart .cls-1 { fill: #231f20; }" at bounding box center [617, 70] width 10 height 10
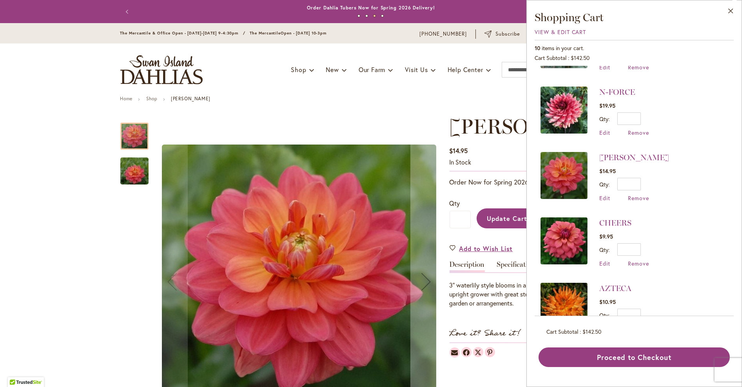
scroll to position [313, 0]
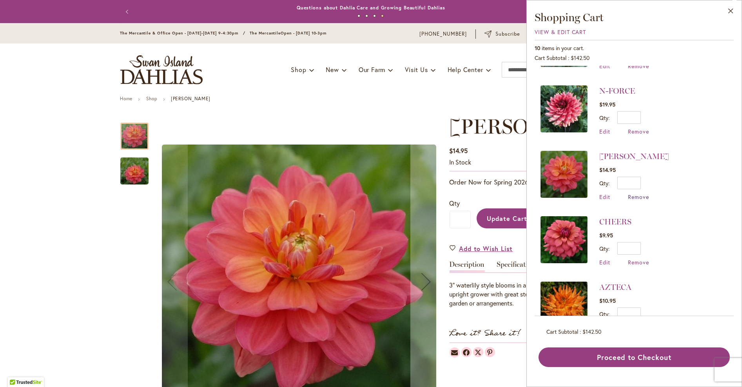
click at [638, 193] on span "Remove" at bounding box center [638, 196] width 21 height 7
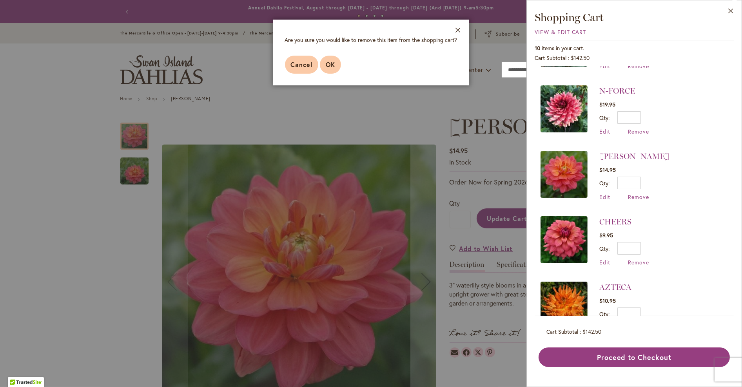
click at [327, 66] on span "OK" at bounding box center [330, 64] width 9 height 8
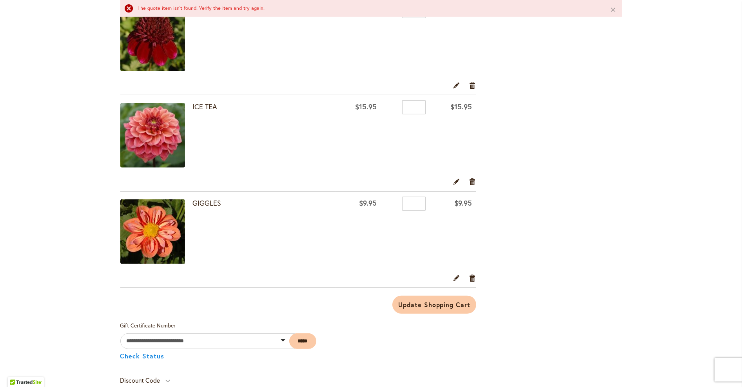
scroll to position [666, 0]
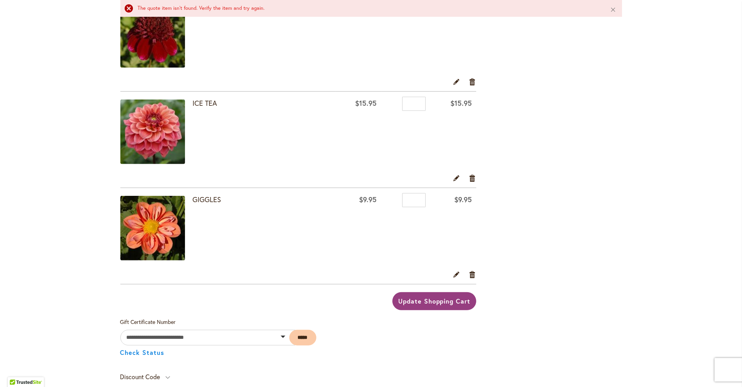
click at [427, 297] on span "Update Shopping Cart" at bounding box center [434, 301] width 72 height 8
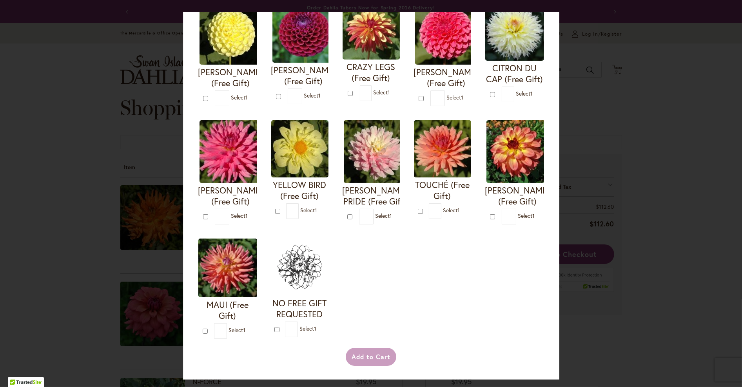
scroll to position [157, 0]
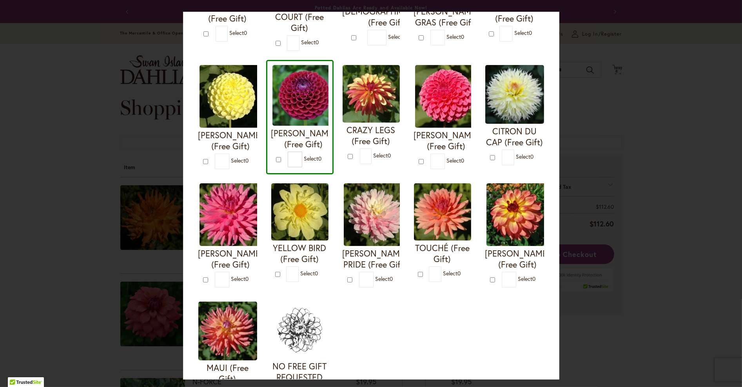
click at [321, 155] on span "Select 0" at bounding box center [313, 158] width 18 height 7
click at [320, 155] on span "Select 1" at bounding box center [312, 158] width 17 height 7
type input "*"
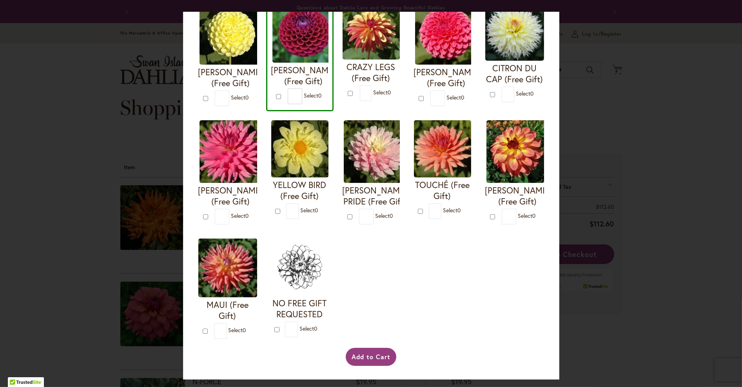
scroll to position [331, 0]
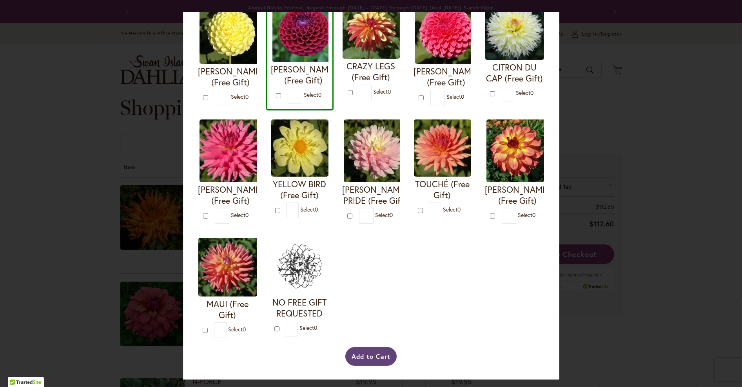
click at [367, 351] on button "Add to Cart" at bounding box center [370, 356] width 51 height 19
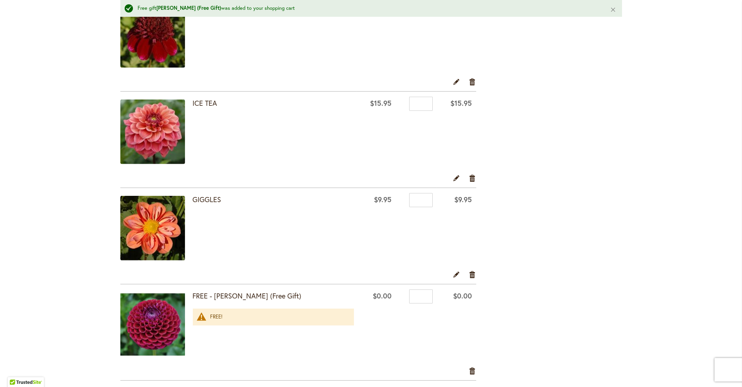
scroll to position [784, 0]
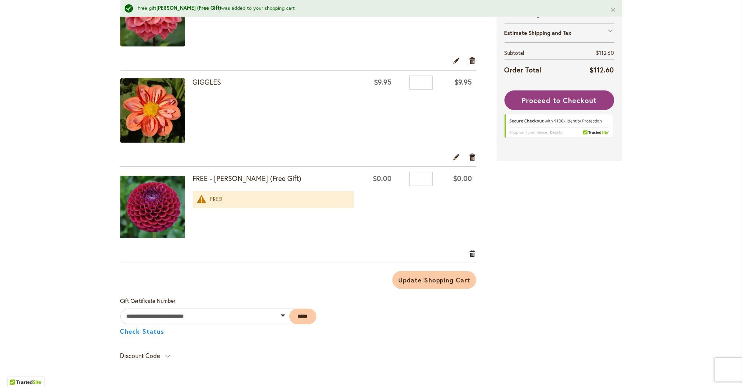
click at [471, 252] on link "Remove item" at bounding box center [472, 253] width 7 height 9
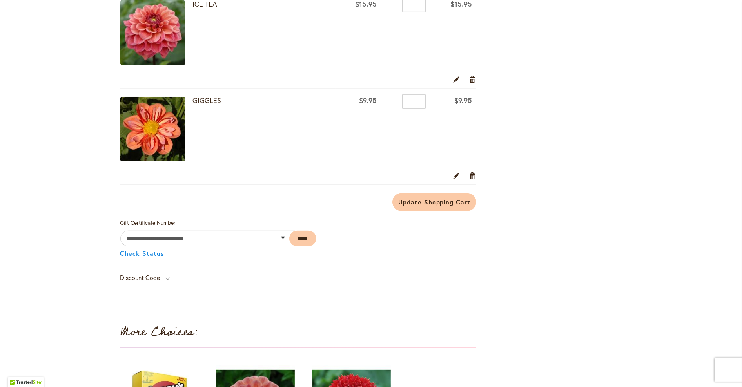
scroll to position [762, 0]
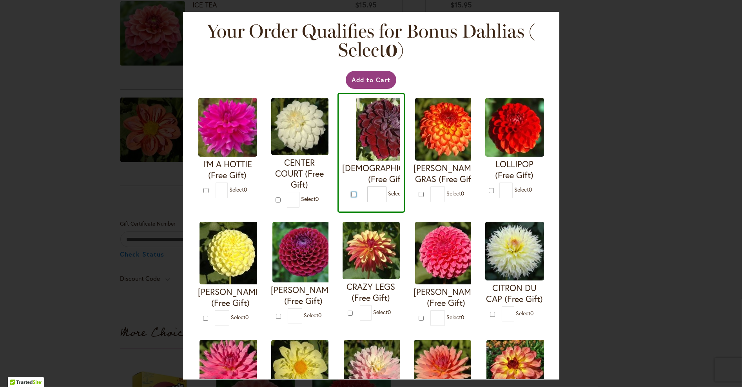
type input "*"
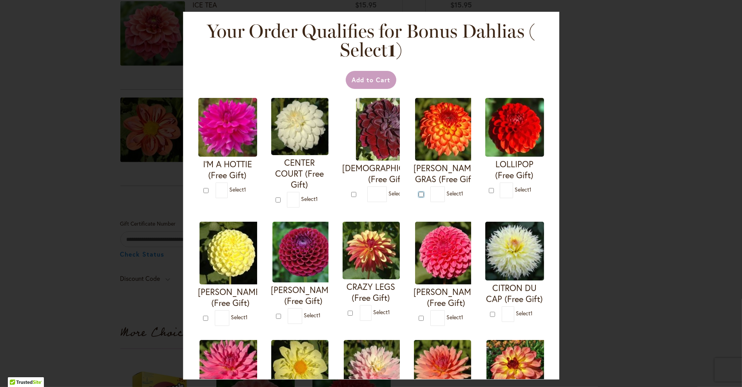
type input "*"
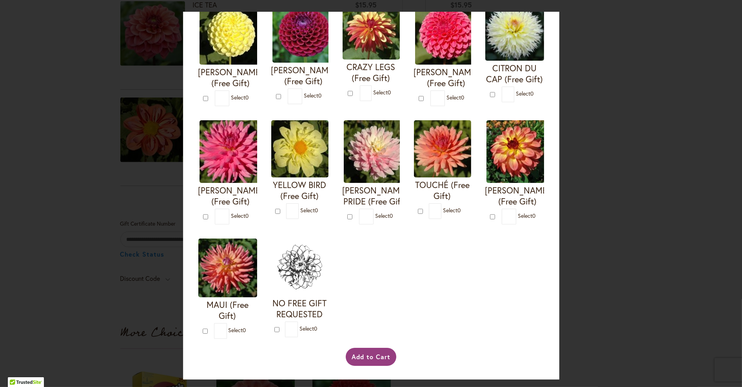
scroll to position [331, 0]
click at [377, 351] on button "Add to Cart" at bounding box center [371, 357] width 51 height 18
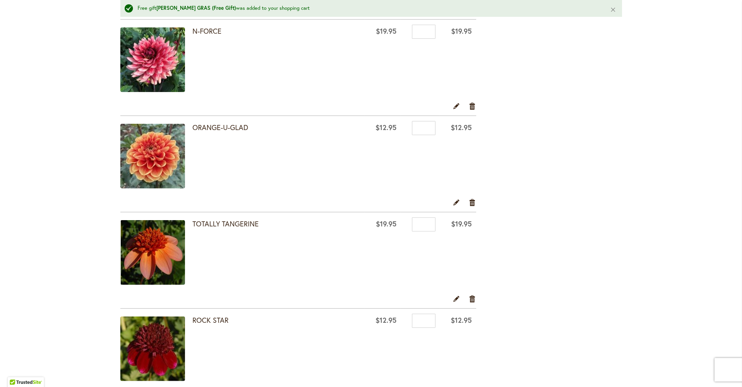
scroll to position [313, 0]
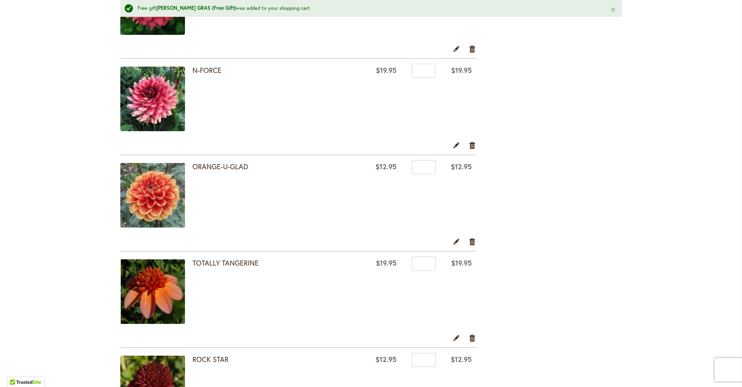
click at [163, 197] on img at bounding box center [152, 195] width 65 height 65
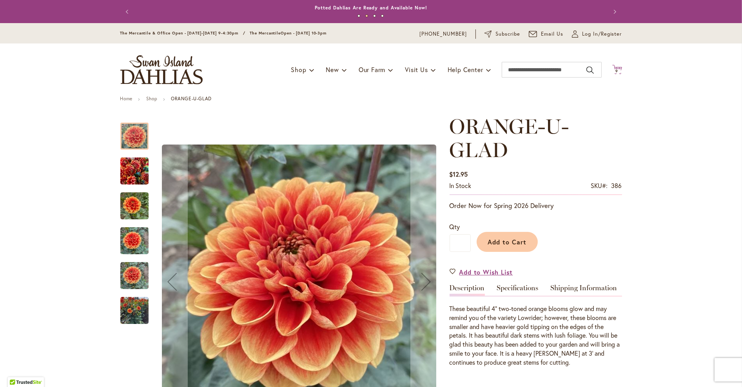
click at [615, 67] on icon "Cart .cls-1 { fill: #231f20; }" at bounding box center [617, 70] width 10 height 10
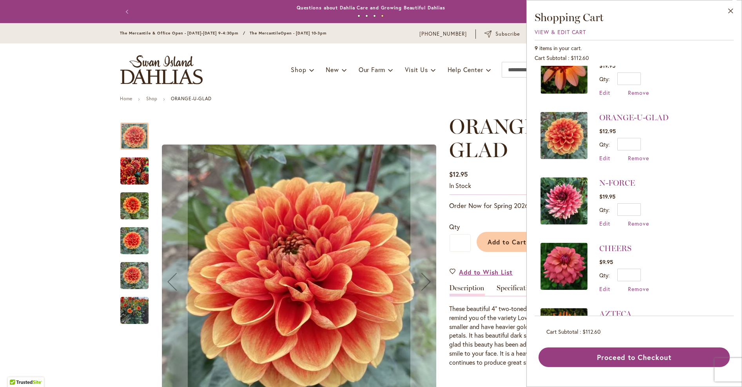
scroll to position [336, 0]
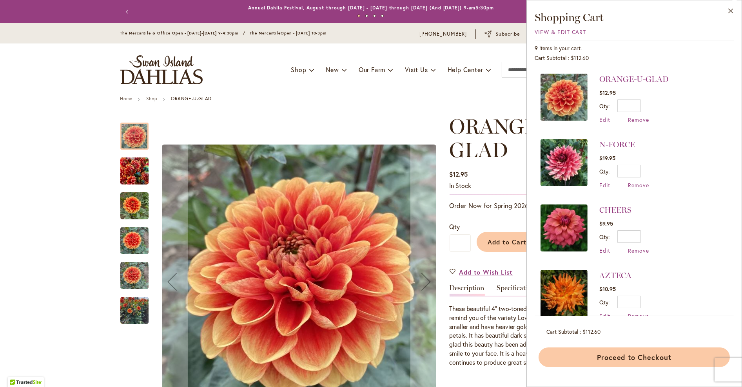
click at [645, 353] on button "Proceed to Checkout" at bounding box center [633, 357] width 191 height 20
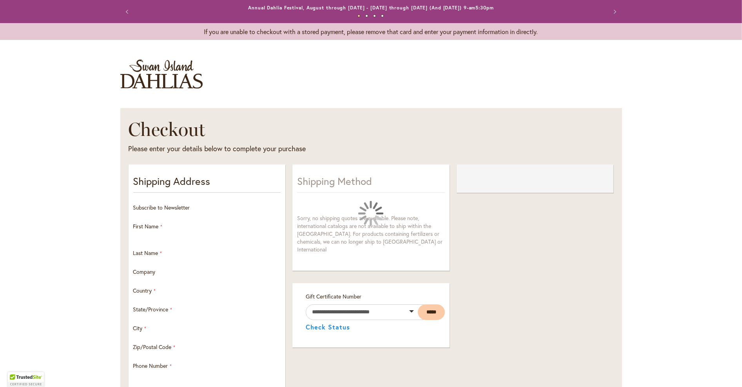
select select "**"
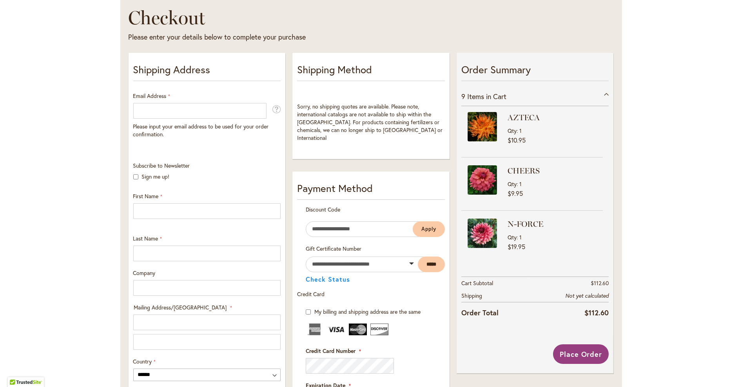
scroll to position [118, 0]
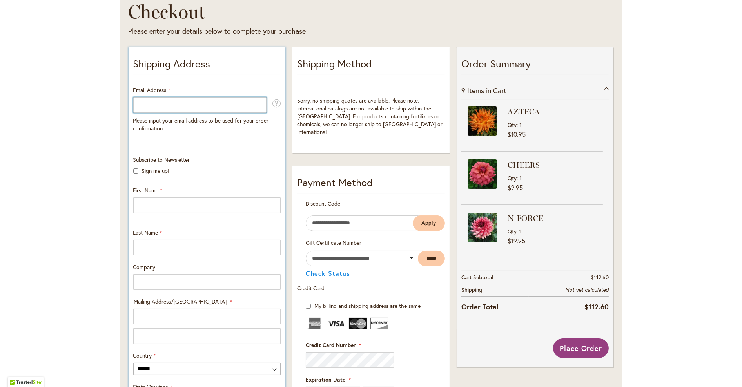
click at [141, 103] on input "Email Address" at bounding box center [199, 105] width 133 height 16
type input "**********"
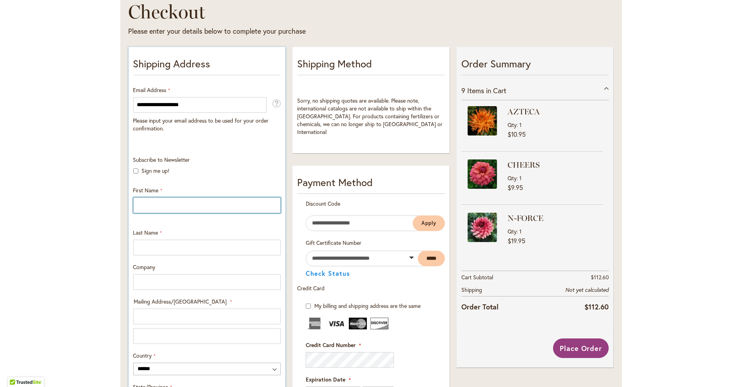
click at [192, 204] on input "First Name" at bounding box center [206, 205] width 147 height 16
type input "********"
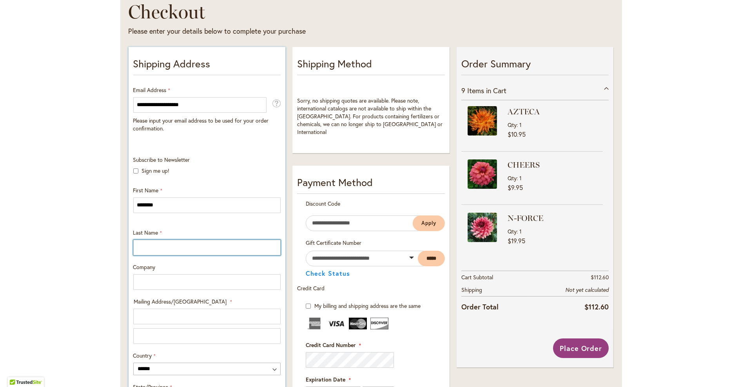
click at [133, 240] on input "Last Name" at bounding box center [206, 248] width 147 height 16
type input "***"
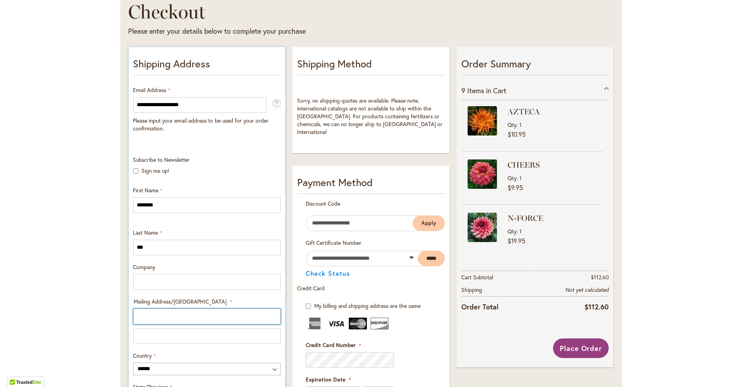
click at [151, 315] on input "Mailing Address/PO BOX: Line 1" at bounding box center [206, 317] width 147 height 16
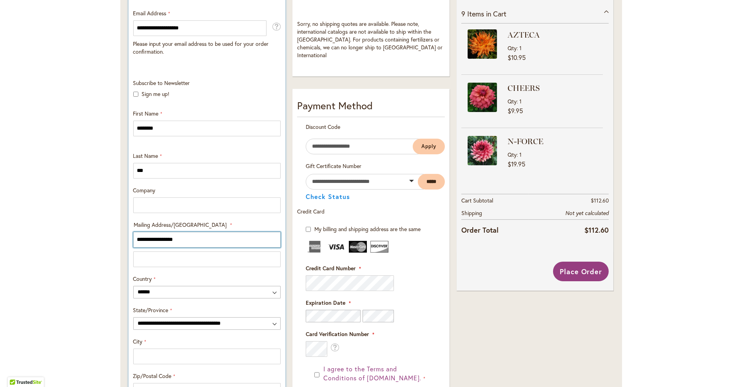
scroll to position [196, 0]
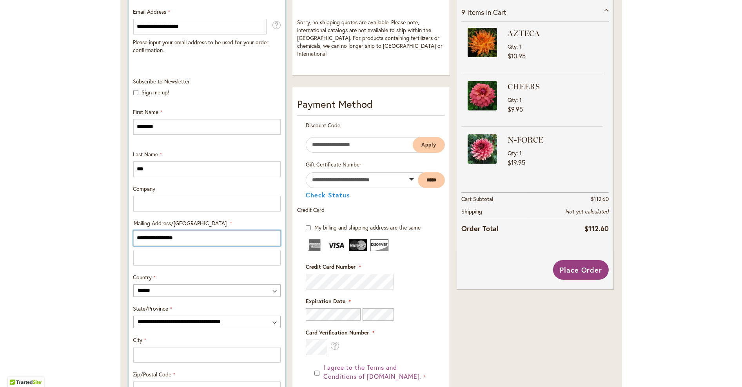
type input "**********"
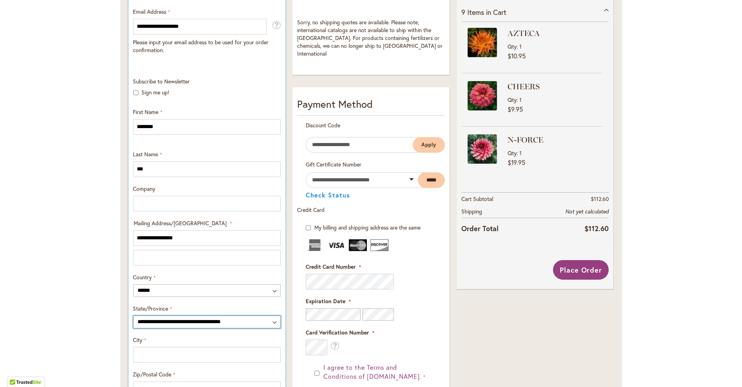
click at [271, 321] on select "**********" at bounding box center [206, 322] width 147 height 13
select select "**"
click at [133, 316] on select "**********" at bounding box center [206, 322] width 147 height 13
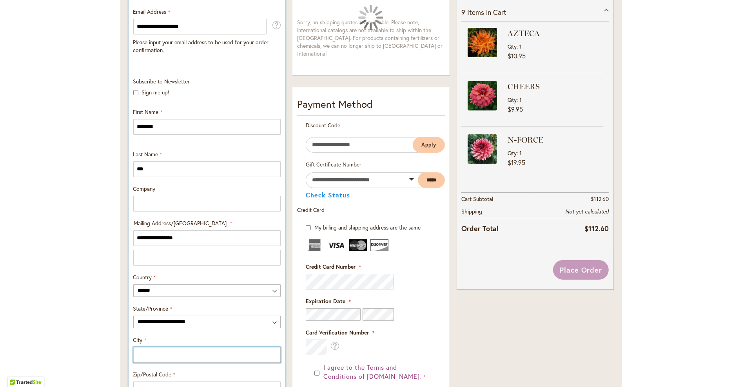
click at [149, 355] on input "City" at bounding box center [206, 355] width 147 height 16
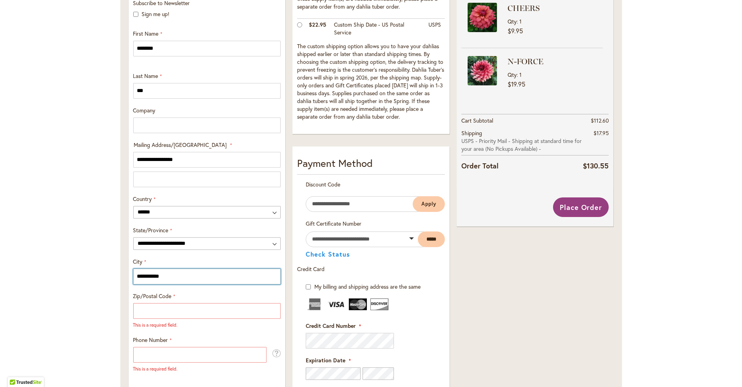
scroll to position [313, 0]
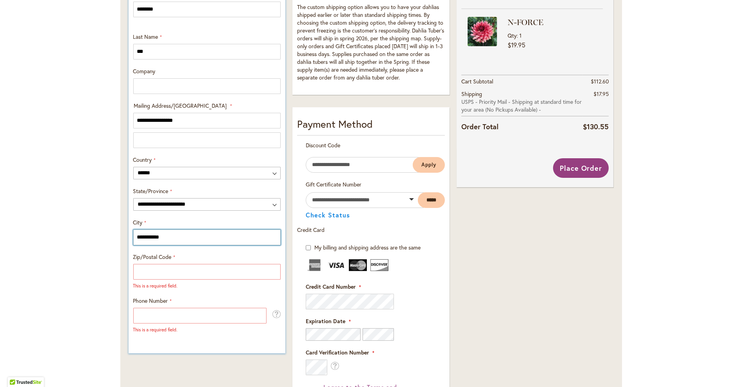
type input "**********"
click at [149, 269] on input "Zip/Postal Code" at bounding box center [206, 272] width 147 height 16
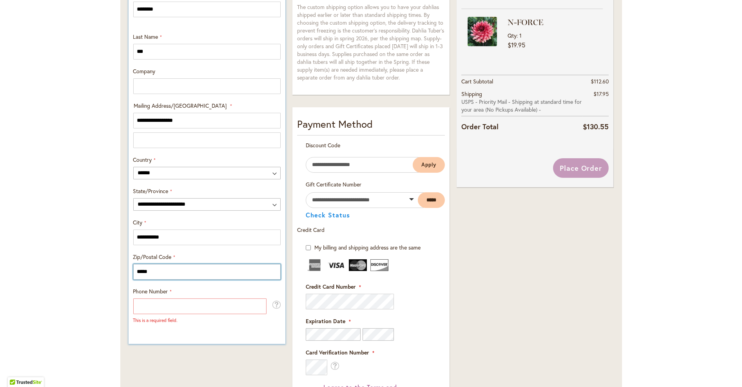
type input "*****"
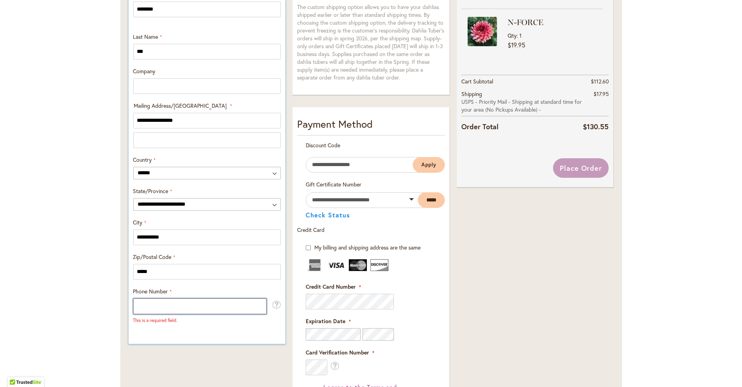
click at [168, 303] on input "Phone Number" at bounding box center [199, 307] width 133 height 16
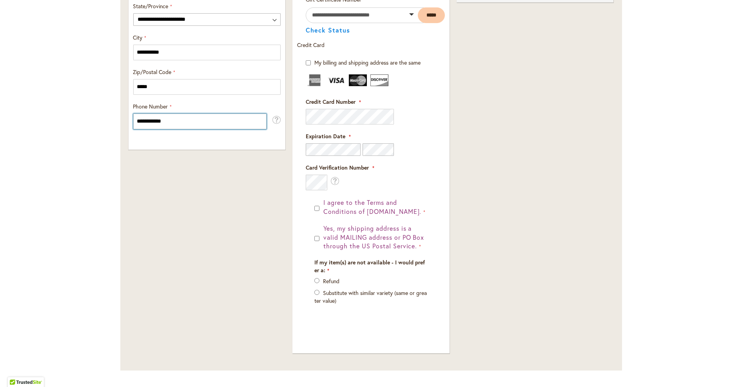
scroll to position [509, 0]
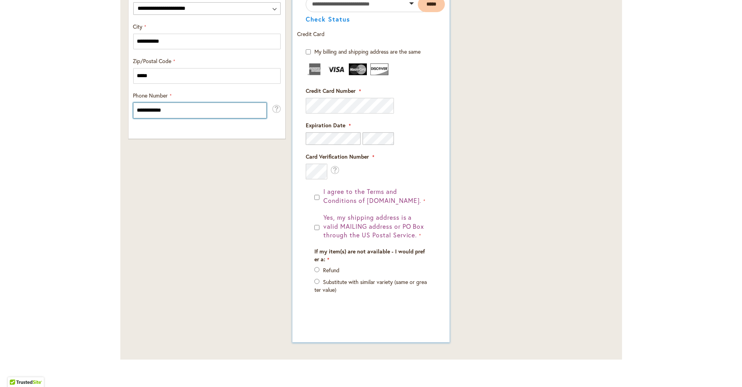
type input "**********"
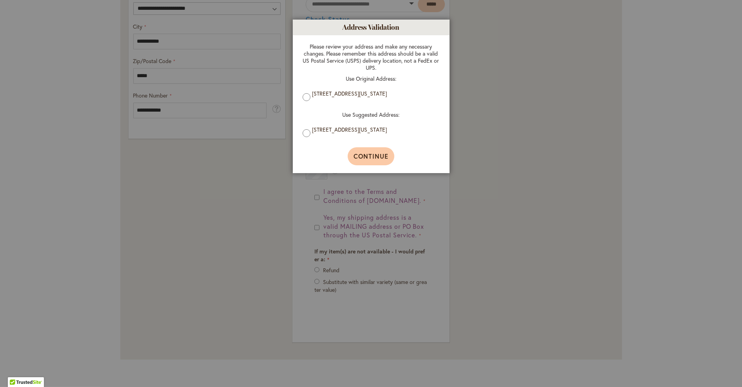
click at [359, 150] on button "Continue" at bounding box center [370, 156] width 47 height 18
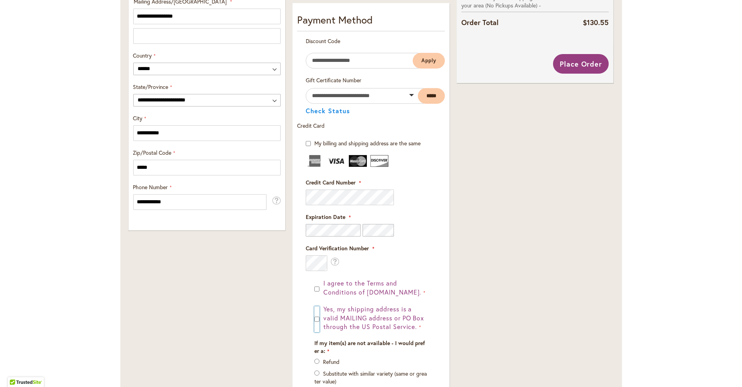
scroll to position [392, 0]
